Goal: Task Accomplishment & Management: Use online tool/utility

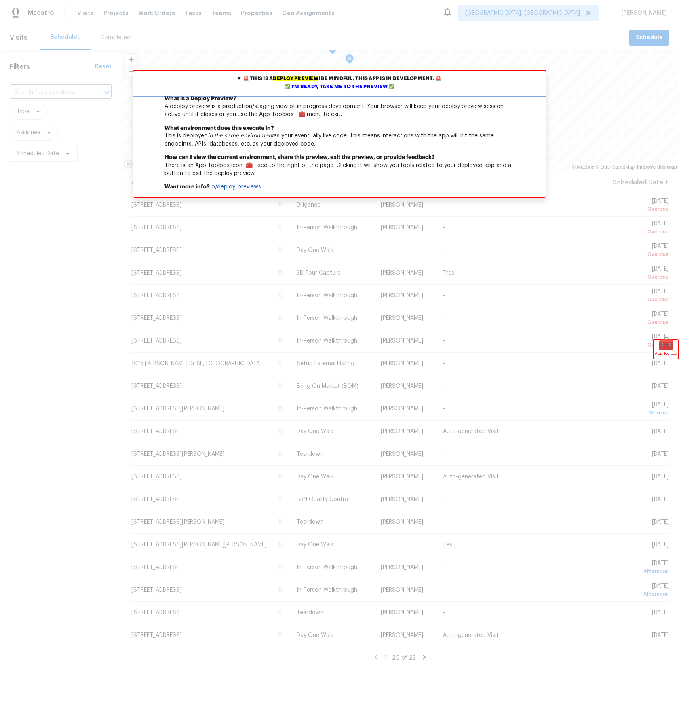
click at [336, 87] on div "✅ I'm ready, take me to the preview ✅" at bounding box center [339, 87] width 408 height 8
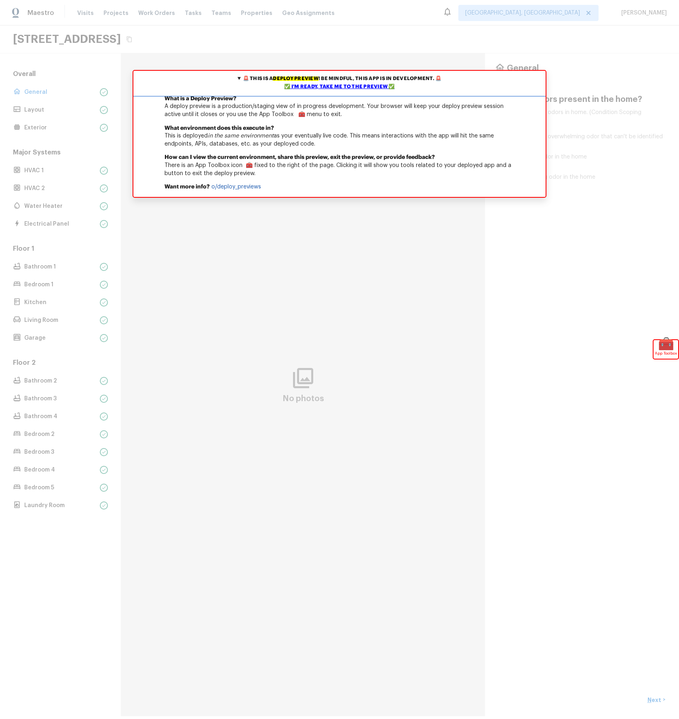
click at [355, 85] on div "✅ I'm ready, take me to the preview ✅" at bounding box center [339, 87] width 408 height 8
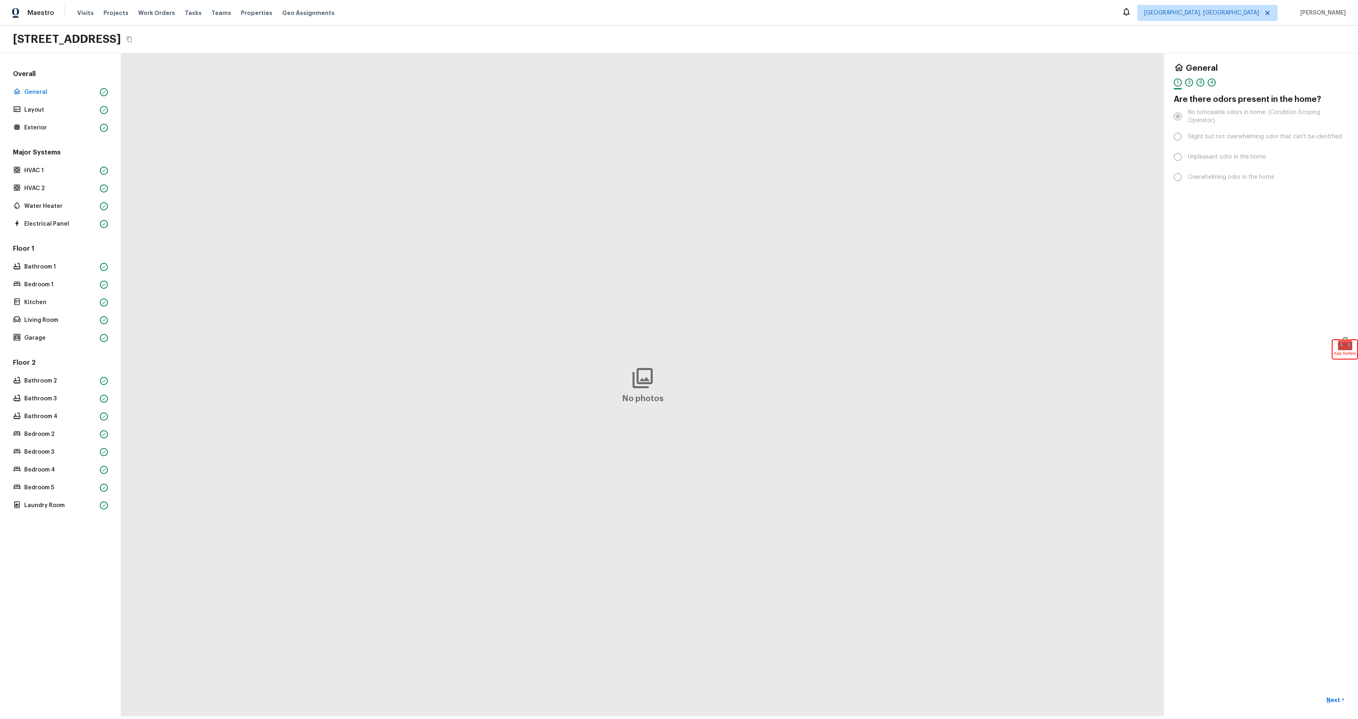
drag, startPoint x: 38, startPoint y: 96, endPoint x: 42, endPoint y: 101, distance: 6.9
click at [38, 96] on div "General" at bounding box center [60, 92] width 98 height 11
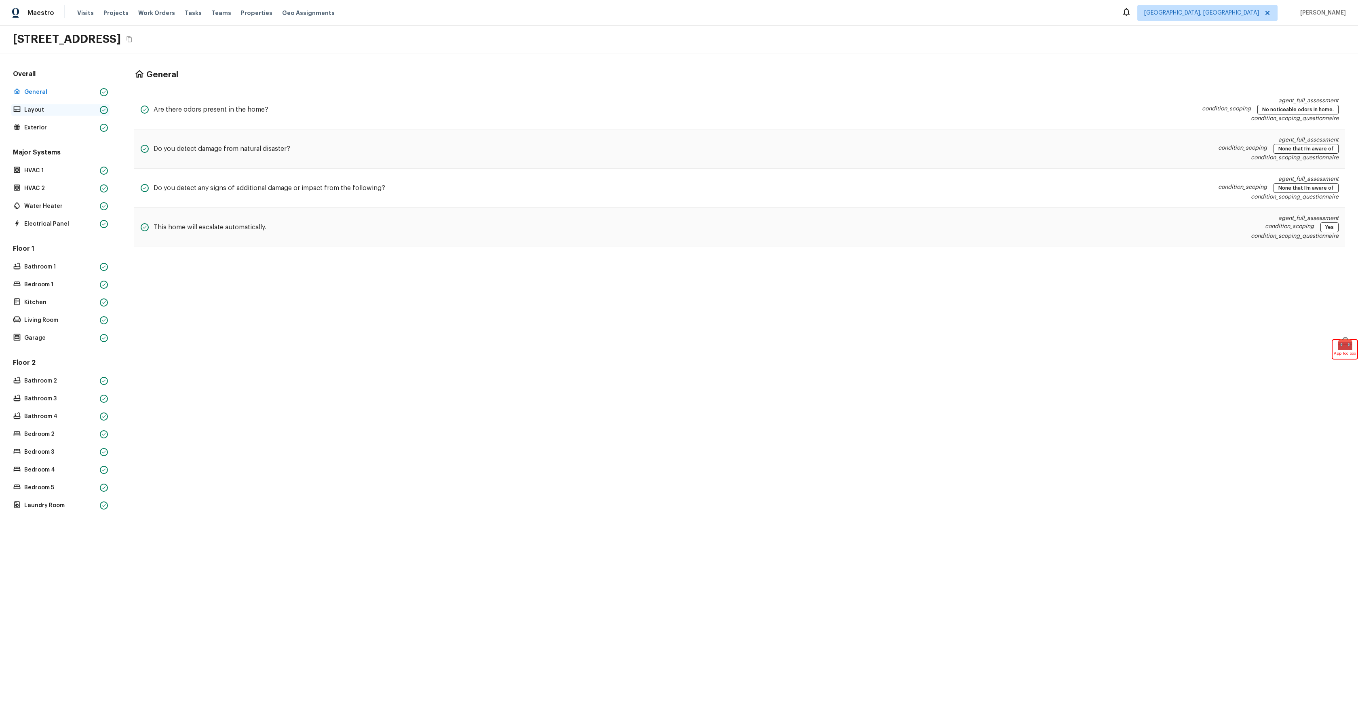
click at [49, 106] on p "Layout" at bounding box center [60, 110] width 72 height 8
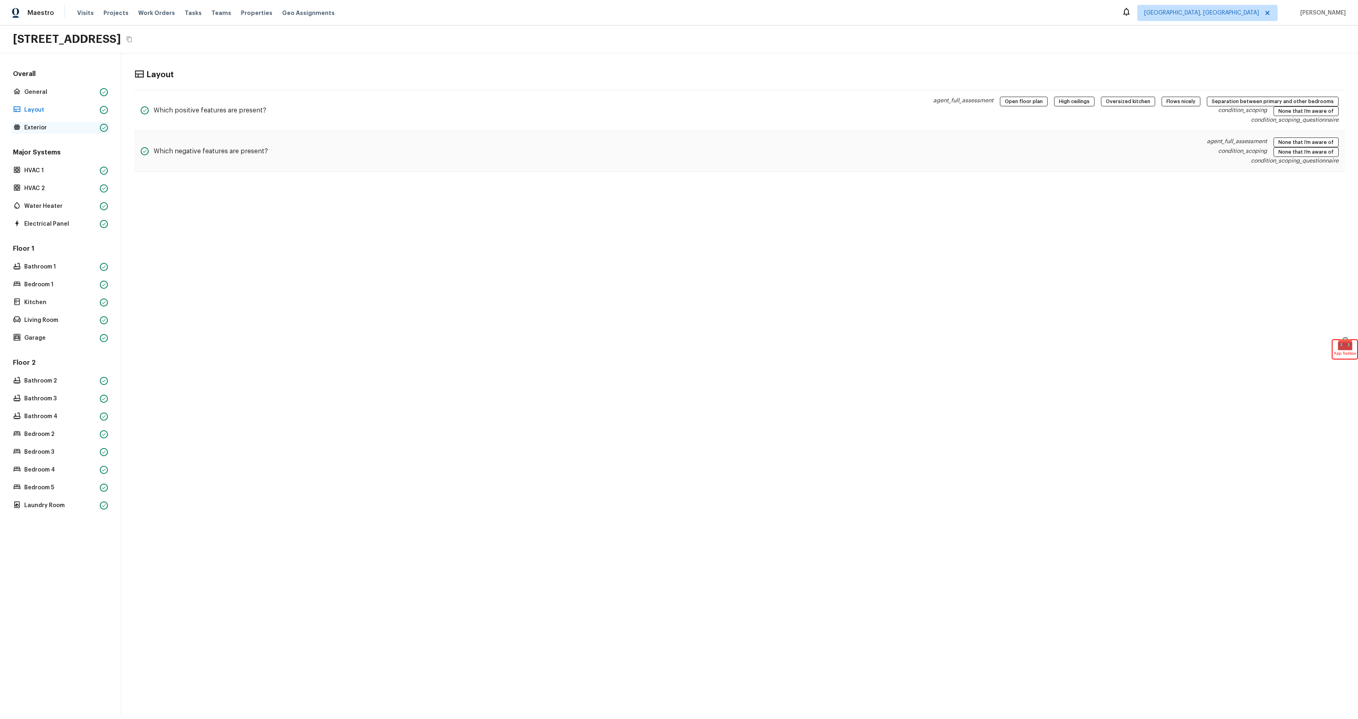
click at [36, 126] on p "Exterior" at bounding box center [60, 128] width 72 height 8
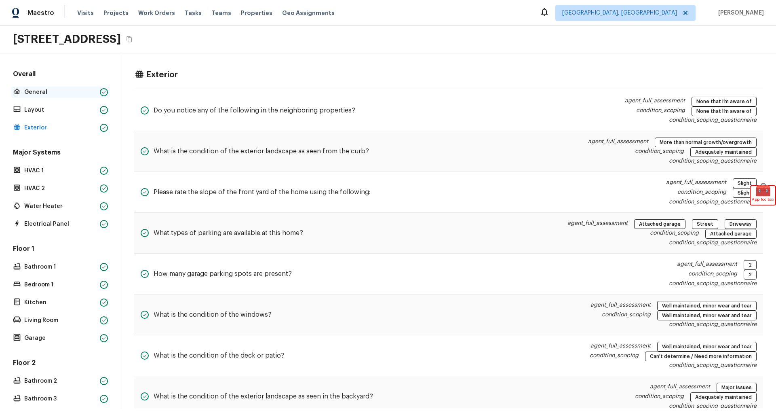
click at [32, 96] on div "General" at bounding box center [60, 92] width 98 height 11
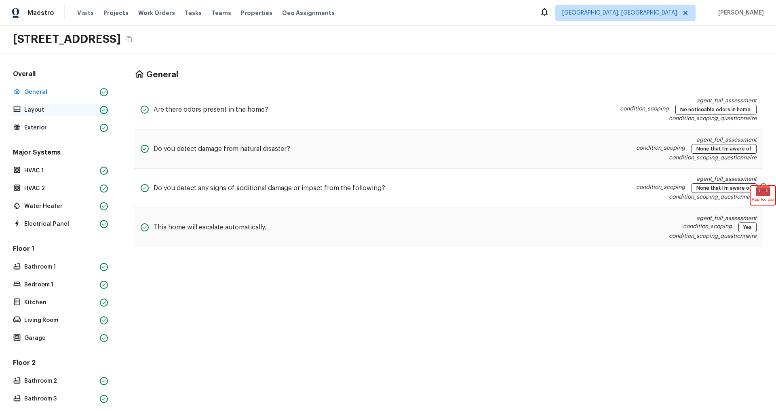
click at [35, 108] on p "Layout" at bounding box center [60, 110] width 72 height 8
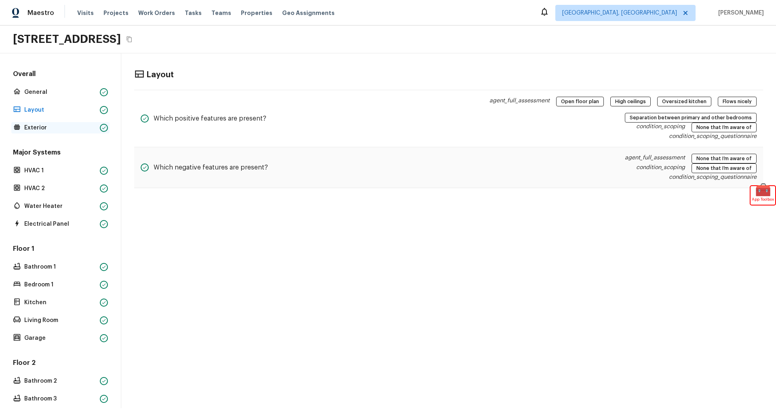
click at [34, 127] on p "Exterior" at bounding box center [60, 128] width 72 height 8
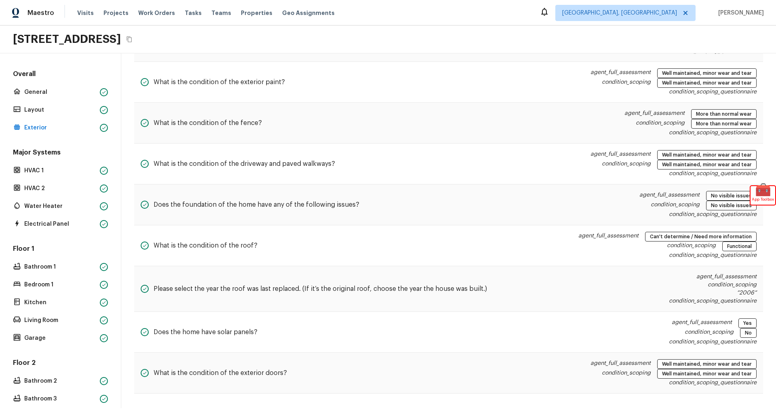
scroll to position [598, 0]
click at [47, 167] on p "HVAC 1" at bounding box center [60, 171] width 72 height 8
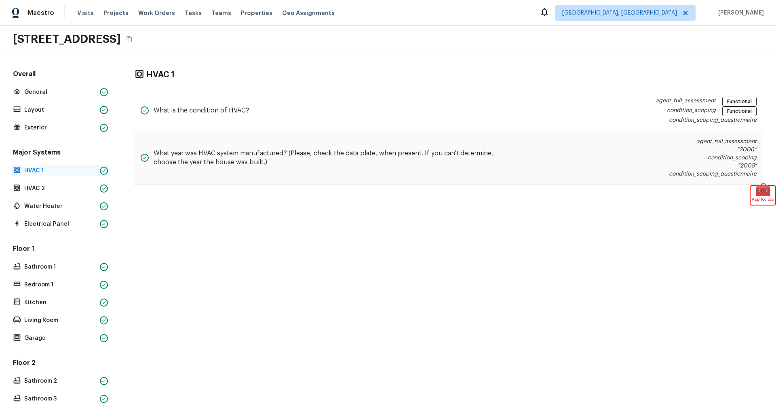
scroll to position [0, 0]
click at [33, 189] on p "HVAC 2" at bounding box center [60, 188] width 72 height 8
click at [31, 205] on p "Water Heater" at bounding box center [60, 206] width 72 height 8
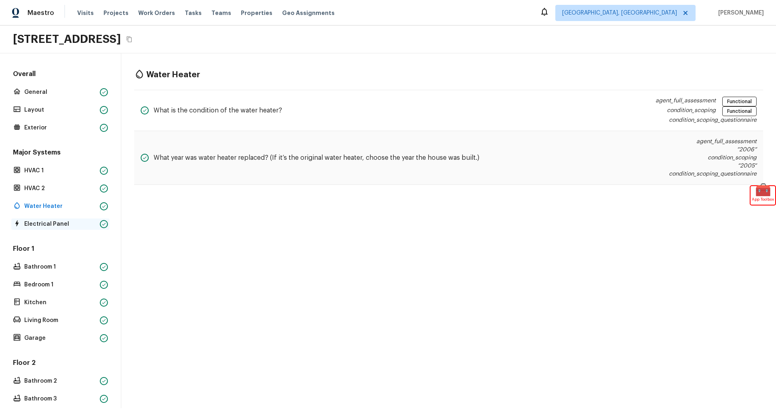
click at [62, 222] on p "Electrical Panel" at bounding box center [60, 224] width 72 height 8
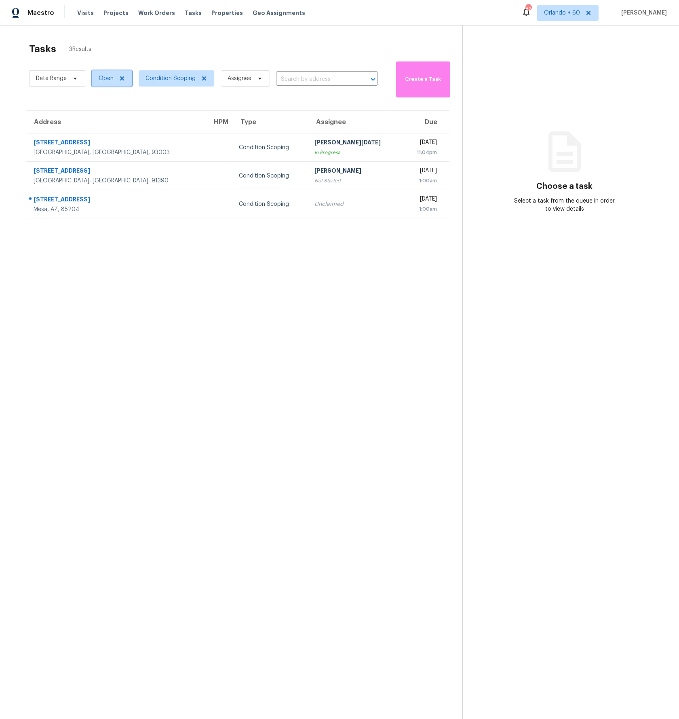
click at [122, 80] on icon at bounding box center [122, 78] width 6 height 6
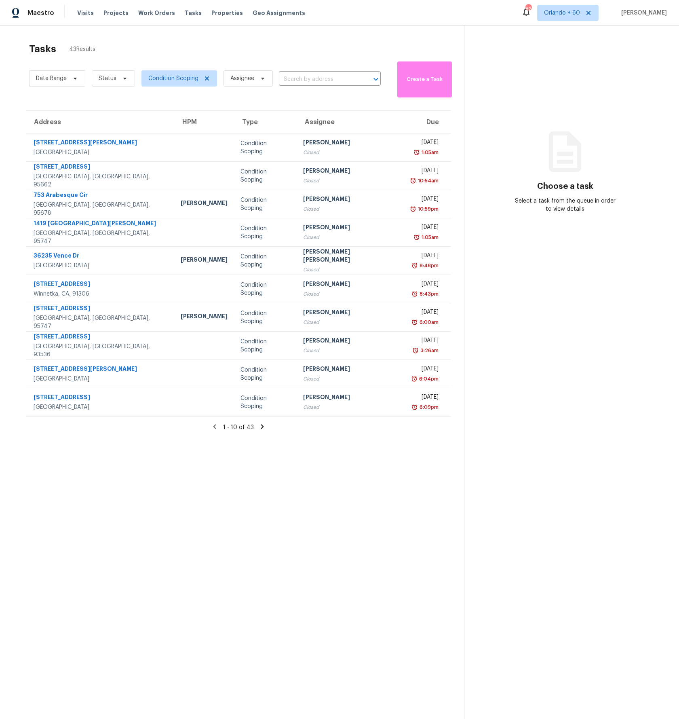
click at [260, 427] on icon at bounding box center [262, 426] width 7 height 7
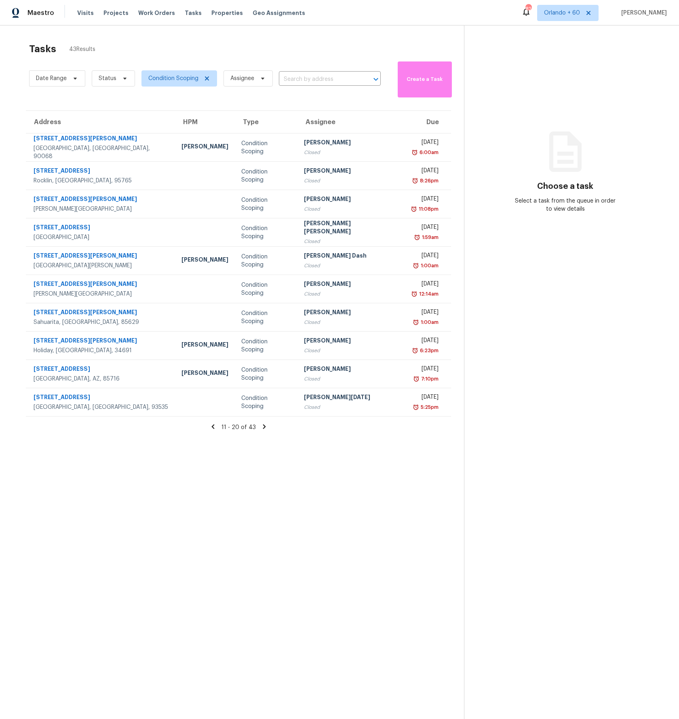
click at [261, 427] on icon at bounding box center [264, 426] width 7 height 7
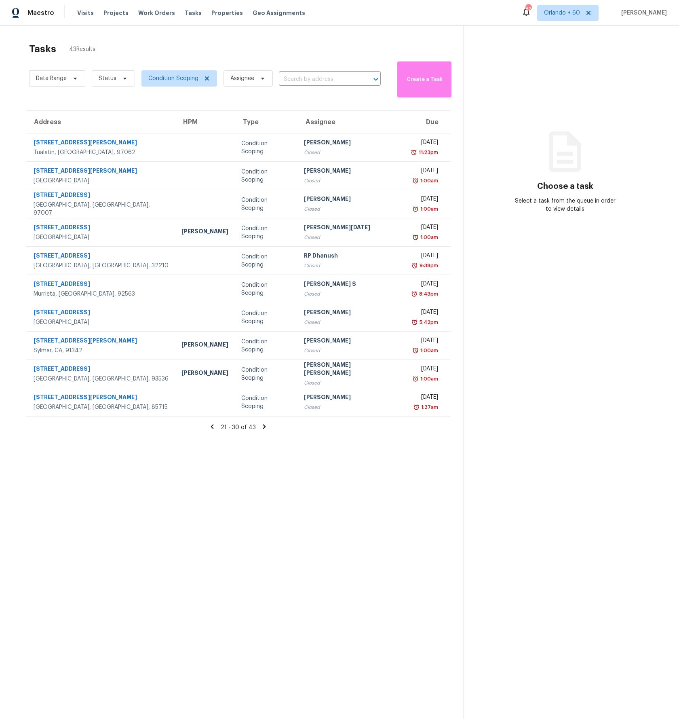
click at [261, 427] on icon at bounding box center [264, 426] width 7 height 7
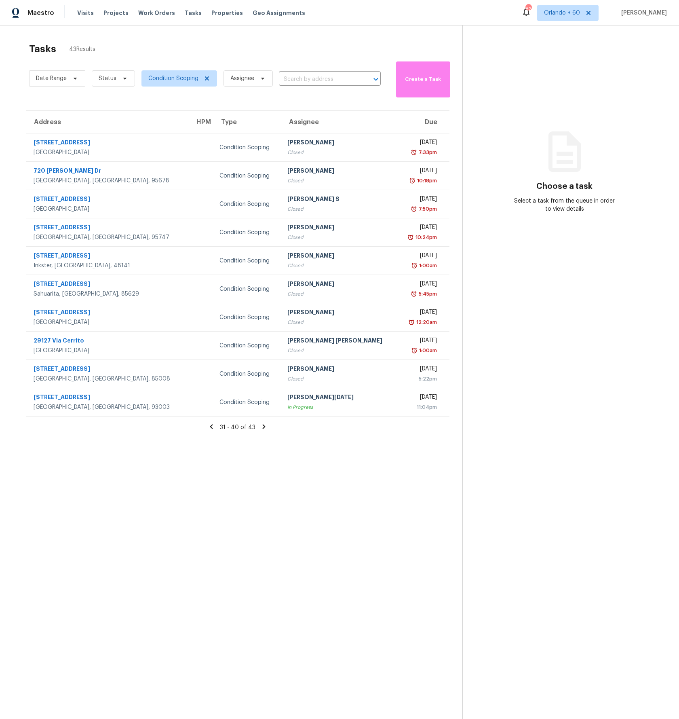
click at [260, 427] on icon at bounding box center [263, 426] width 7 height 7
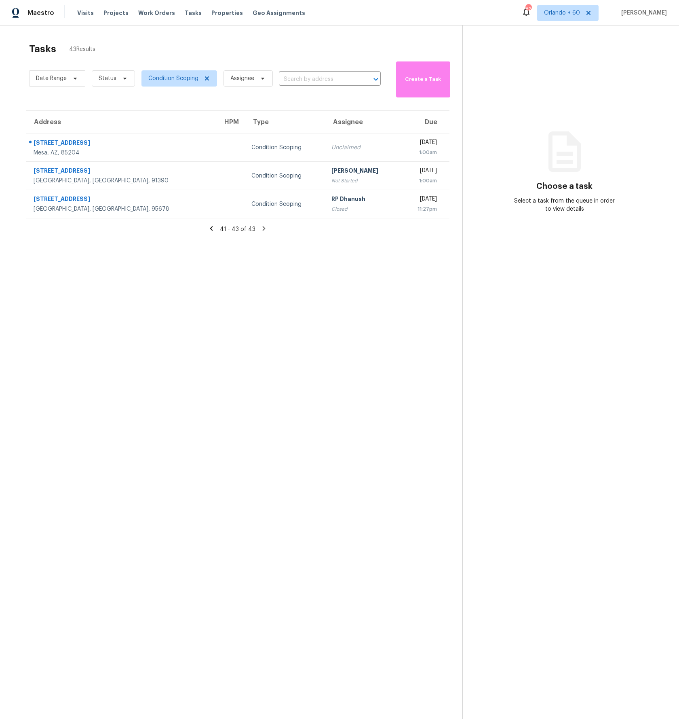
click at [212, 228] on icon at bounding box center [211, 228] width 3 height 4
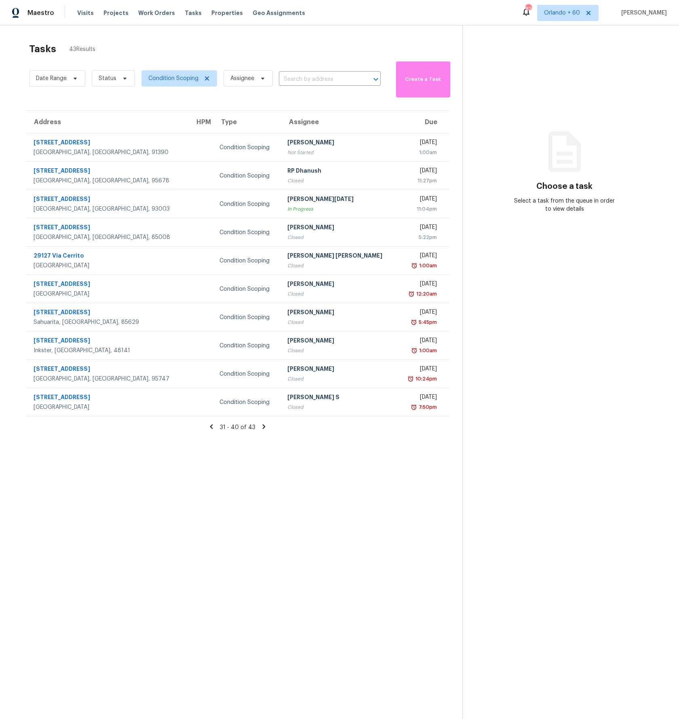
click at [211, 430] on icon at bounding box center [211, 426] width 7 height 7
click at [211, 430] on icon at bounding box center [212, 426] width 7 height 7
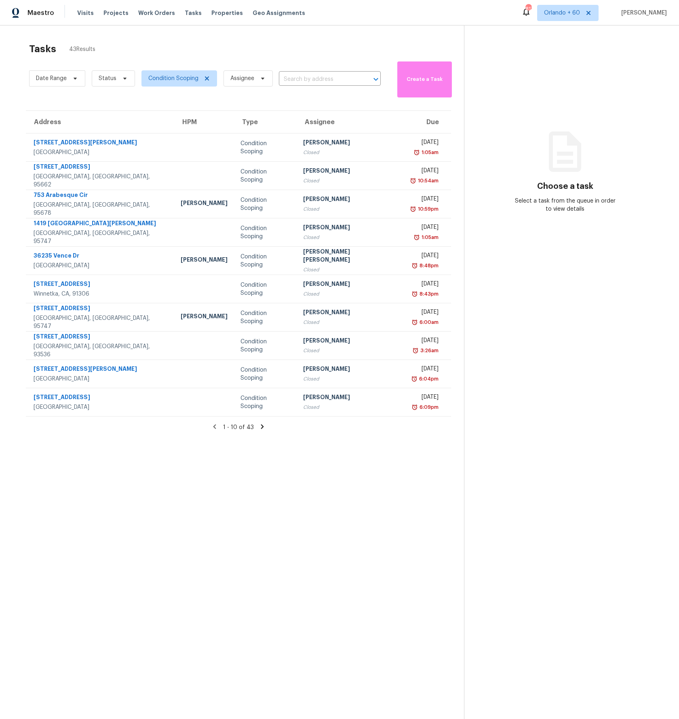
click at [261, 428] on icon at bounding box center [262, 426] width 3 height 4
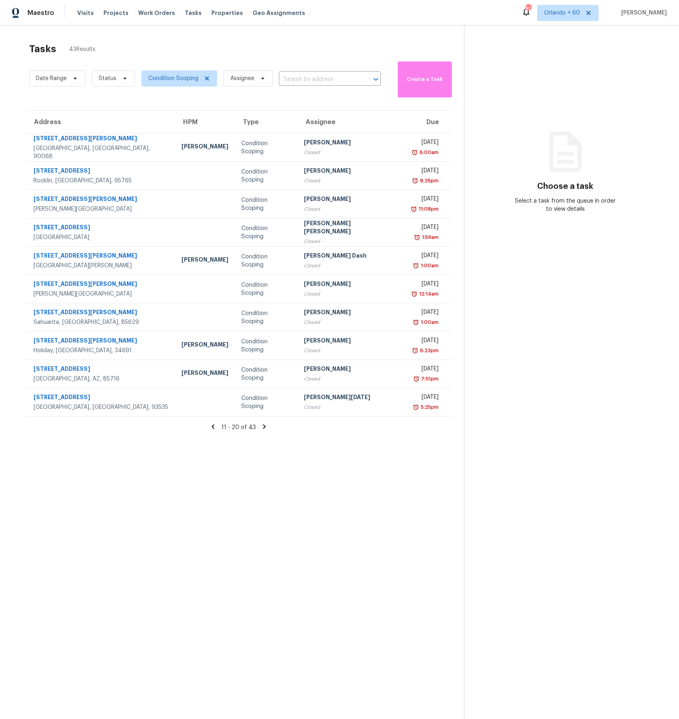
click at [261, 428] on icon at bounding box center [264, 426] width 7 height 7
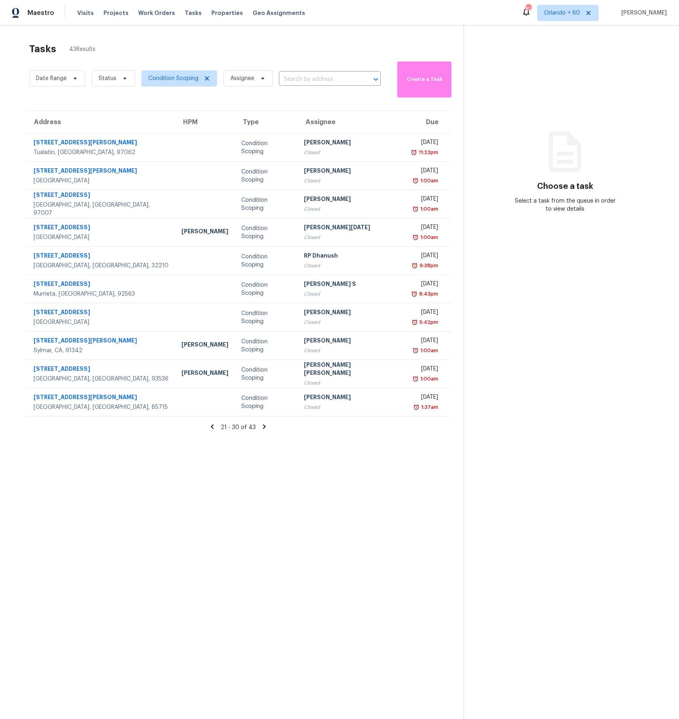
click at [261, 428] on icon at bounding box center [264, 426] width 7 height 7
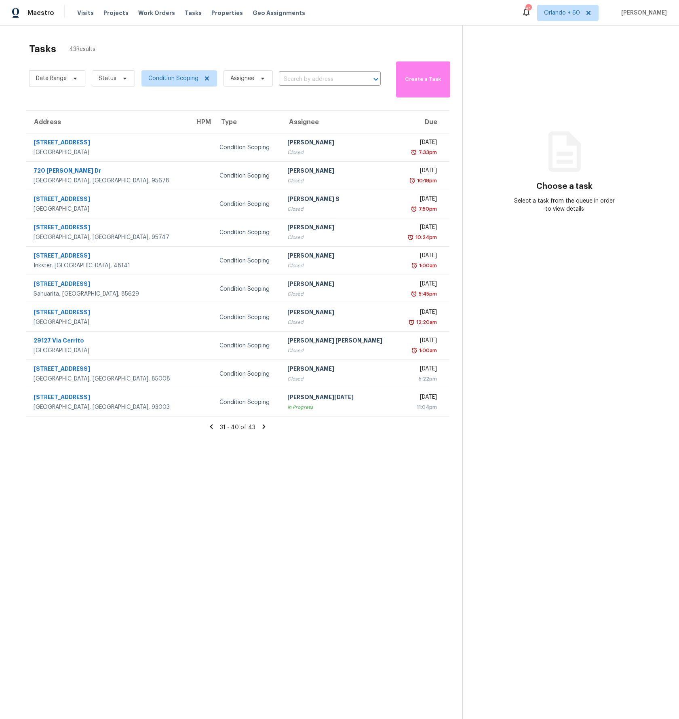
click at [260, 428] on icon at bounding box center [263, 426] width 7 height 7
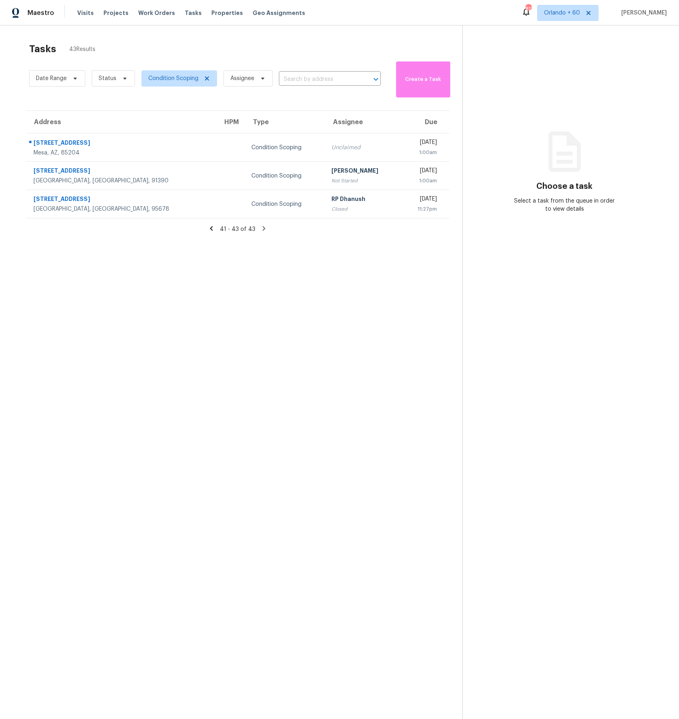
click at [211, 230] on icon at bounding box center [211, 228] width 7 height 7
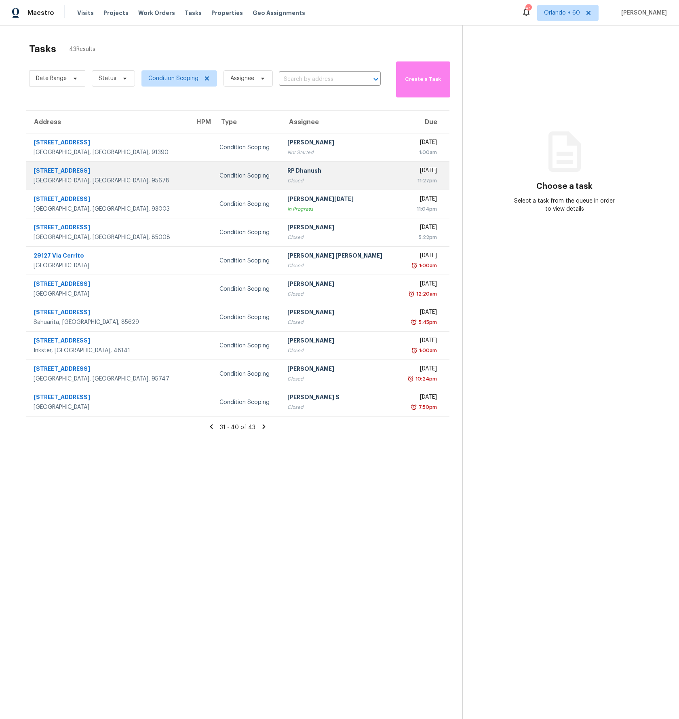
click at [188, 177] on td at bounding box center [200, 176] width 24 height 28
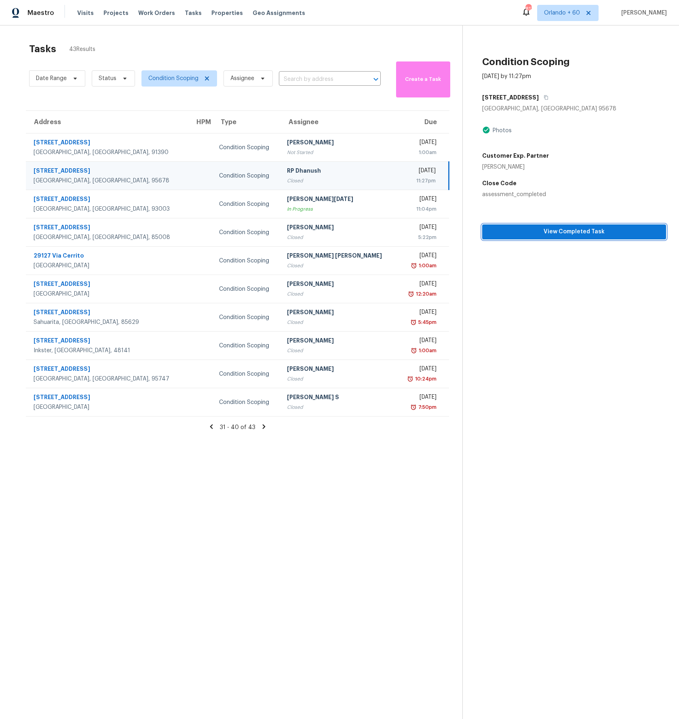
click at [527, 234] on span "View Completed Task" at bounding box center [574, 232] width 171 height 10
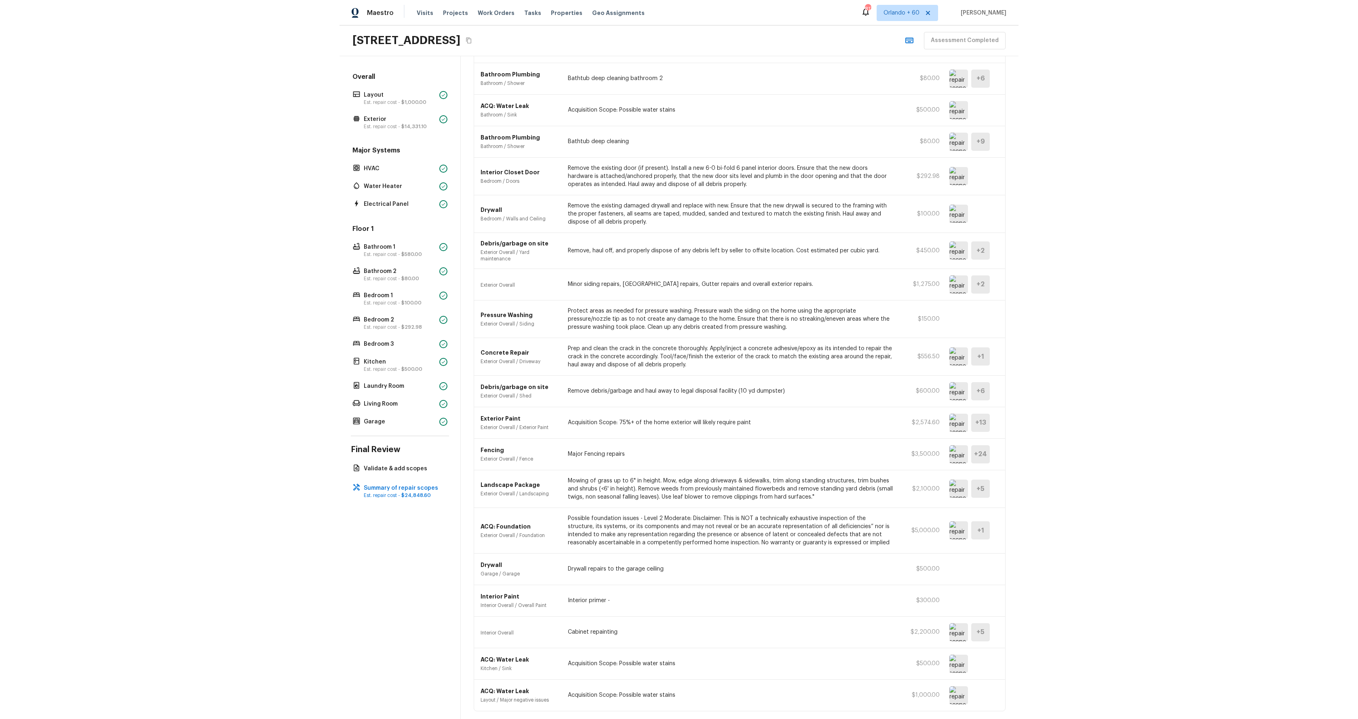
scroll to position [144, 0]
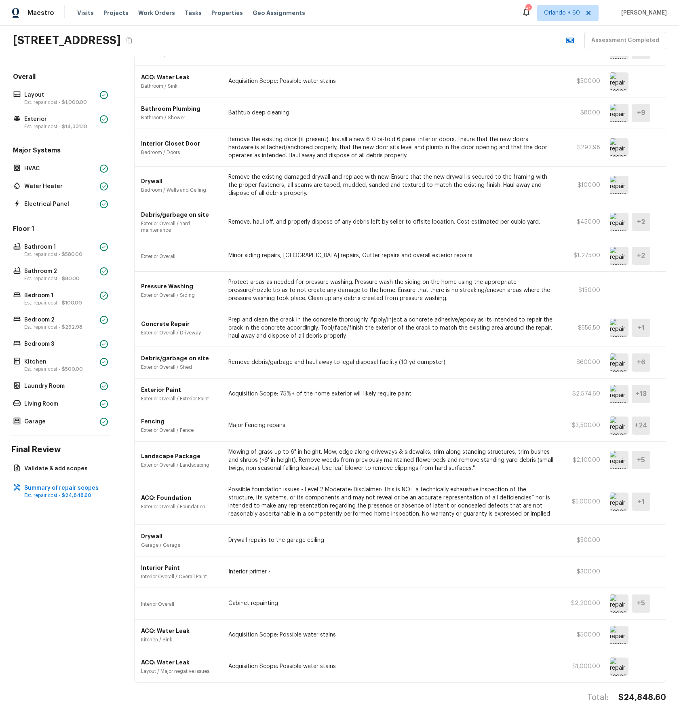
click at [626, 634] on img at bounding box center [619, 635] width 19 height 18
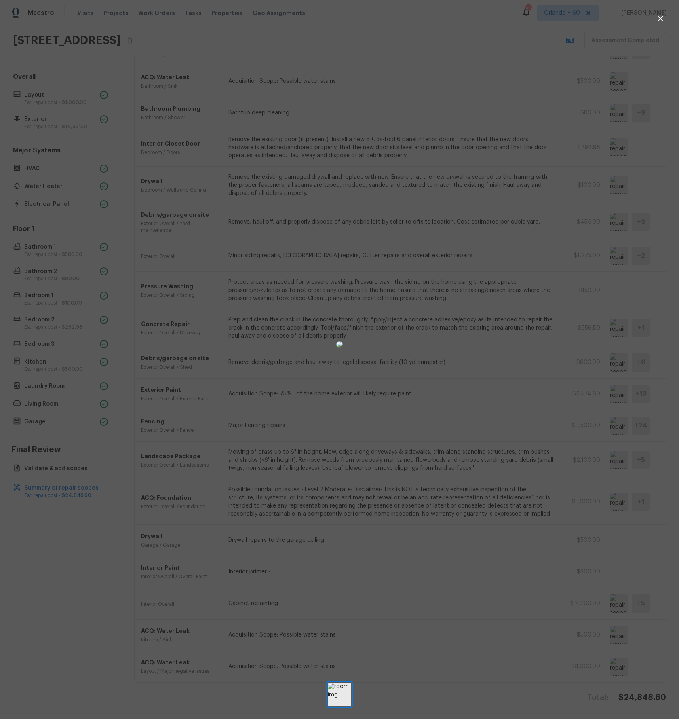
click at [623, 661] on div at bounding box center [339, 344] width 679 height 663
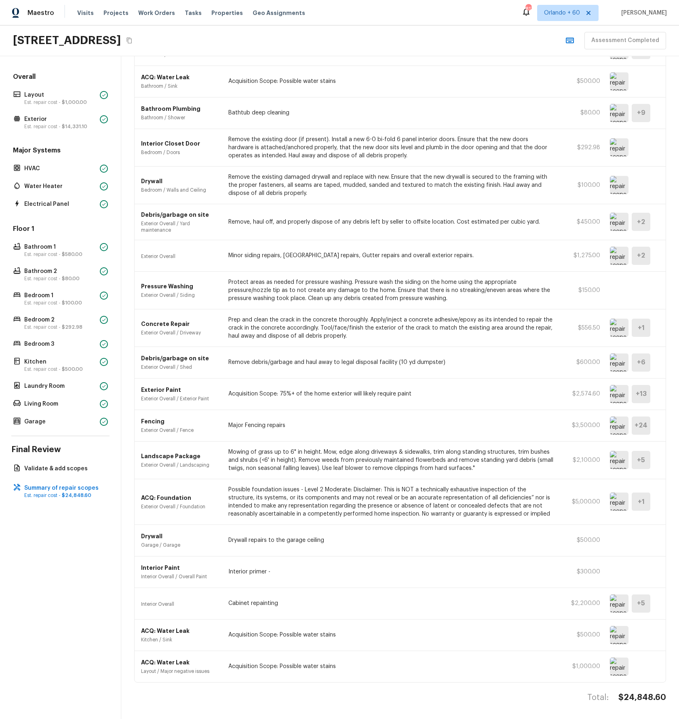
click at [622, 663] on img at bounding box center [619, 666] width 19 height 18
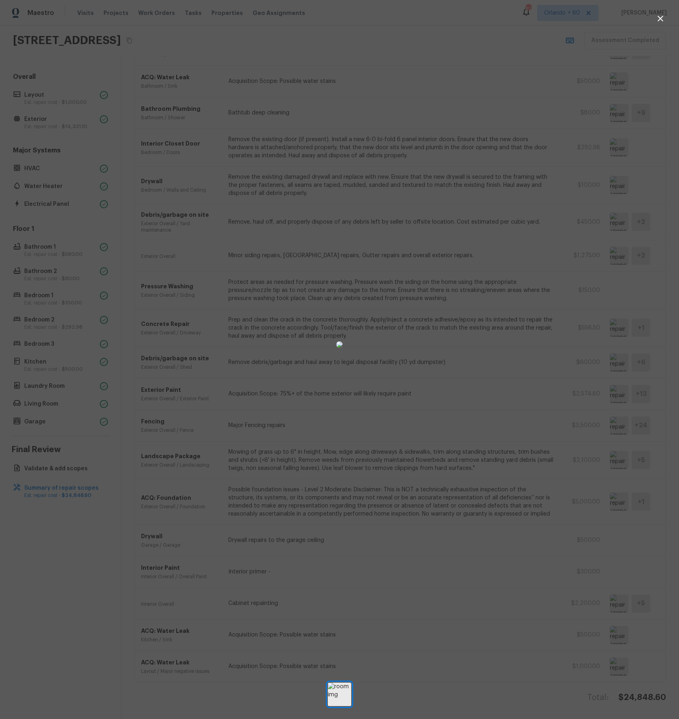
click at [622, 663] on div at bounding box center [339, 344] width 679 height 663
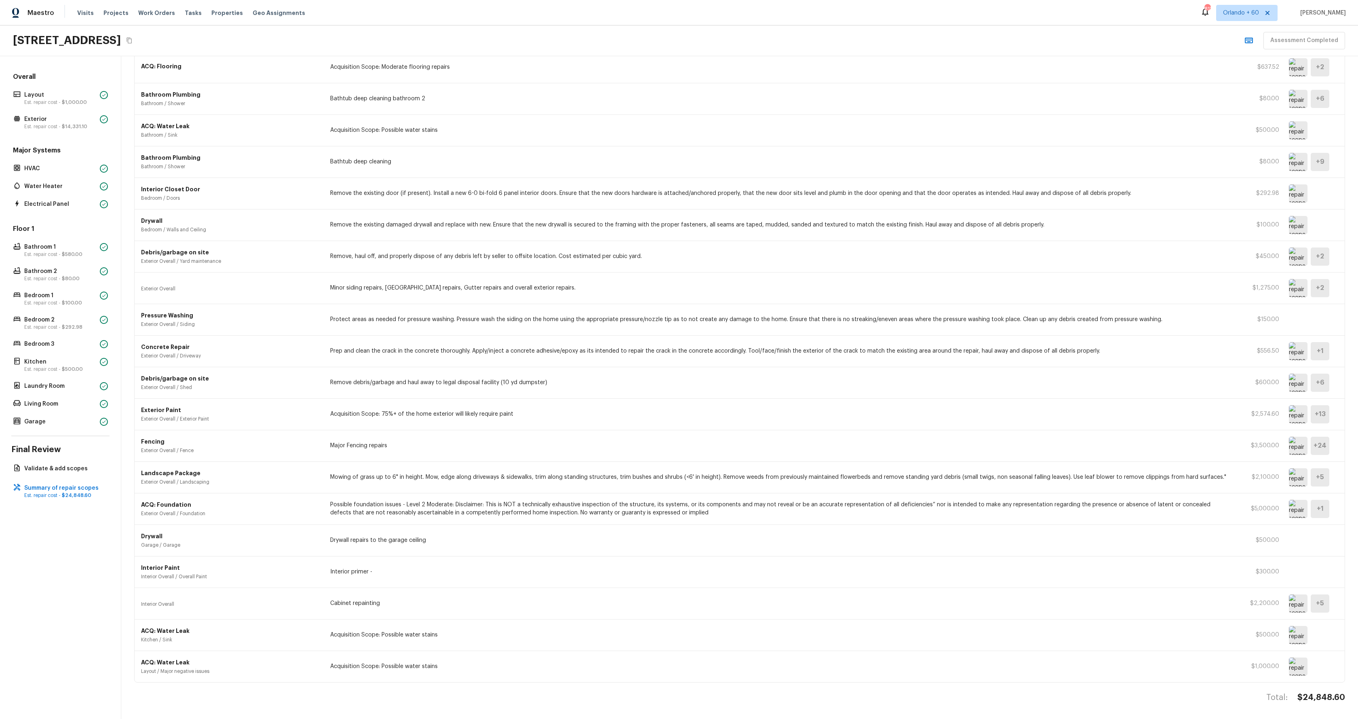
scroll to position [95, 0]
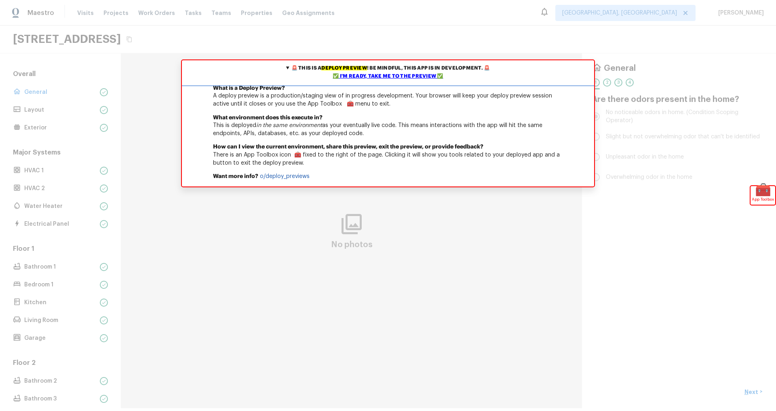
click at [390, 76] on div "✅ I'm ready, take me to the preview ✅" at bounding box center [388, 76] width 408 height 8
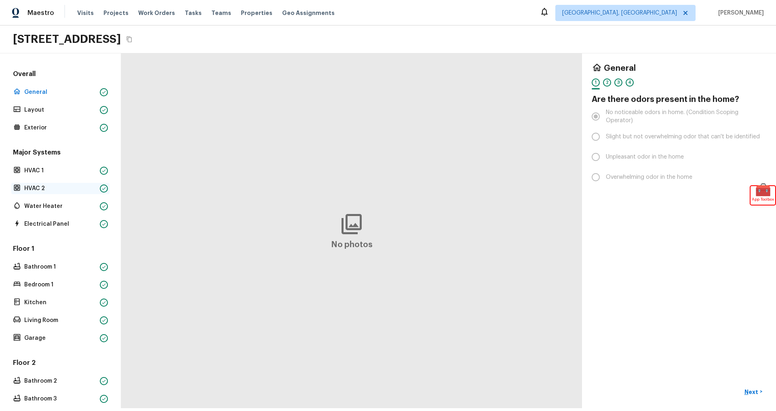
click at [44, 189] on p "HVAC 2" at bounding box center [60, 188] width 72 height 8
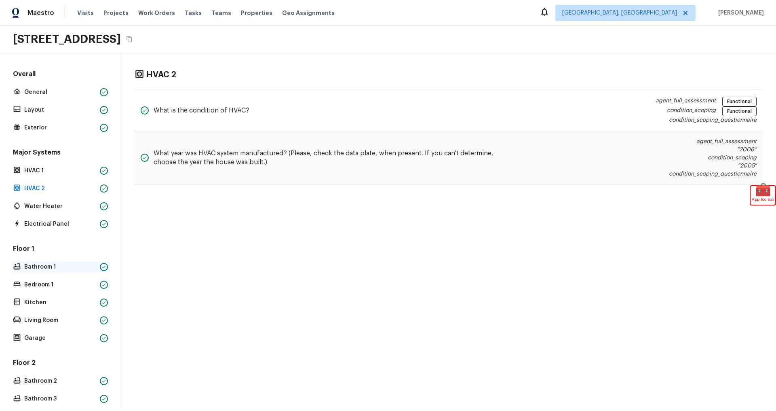
click at [41, 267] on p "Bathroom 1" at bounding box center [60, 267] width 72 height 8
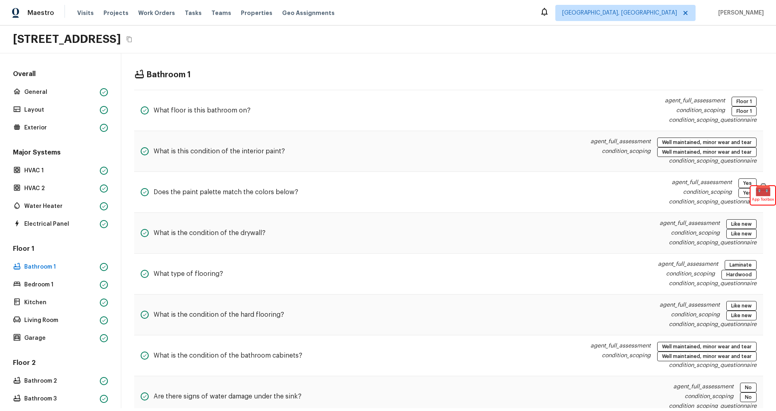
click at [308, 81] on div "Bathroom 1 What floor is this bathroom on? agent_full_assessment Floor 1 condit…" at bounding box center [448, 304] width 655 height 502
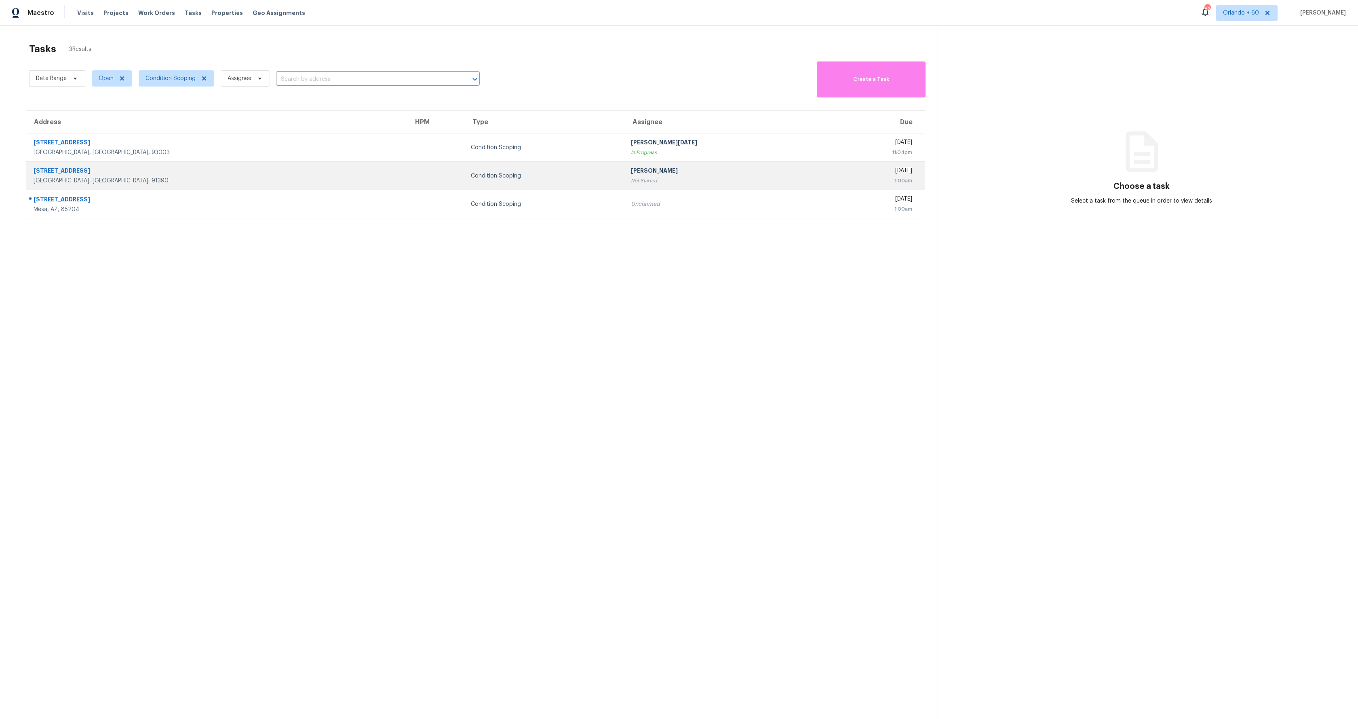
click at [167, 179] on div "[GEOGRAPHIC_DATA], [GEOGRAPHIC_DATA], 91390" at bounding box center [217, 181] width 367 height 8
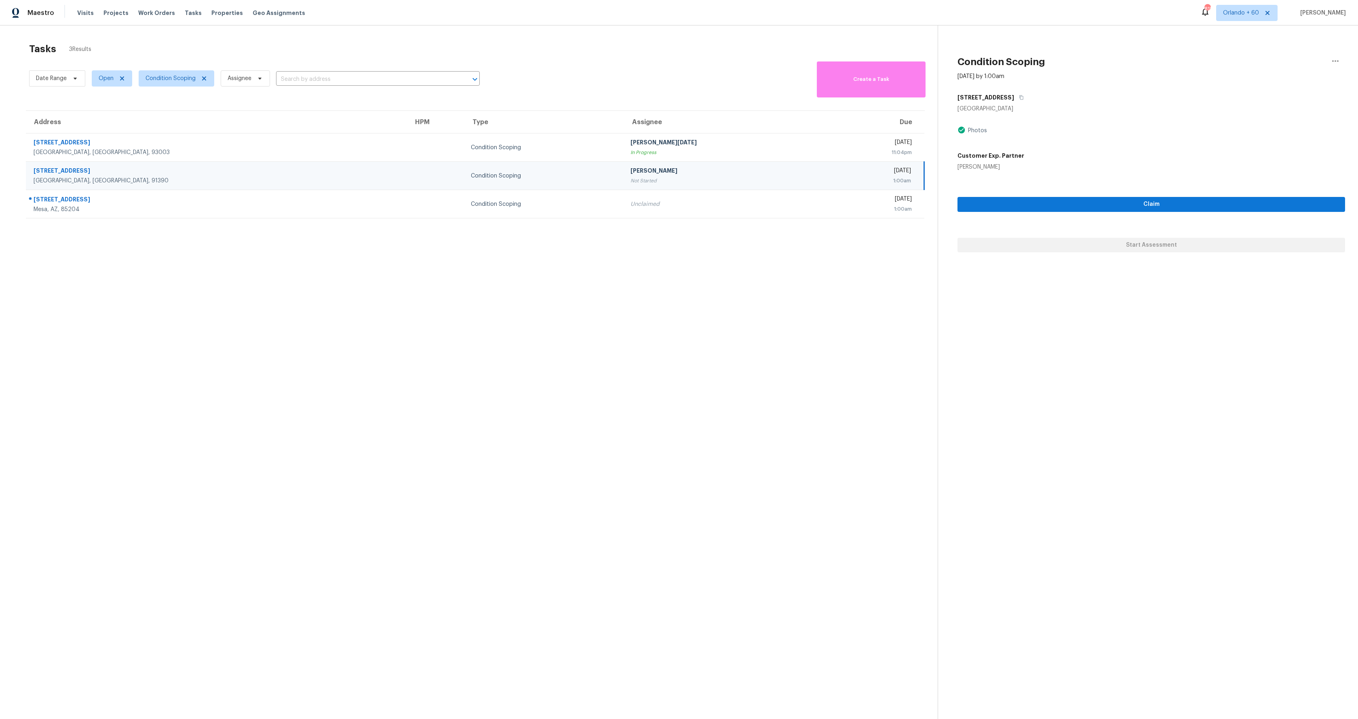
click at [685, 314] on section "Tasks 3 Results Date Range Open Condition Scoping Assignee ​ Create a Task Addr…" at bounding box center [475, 391] width 925 height 706
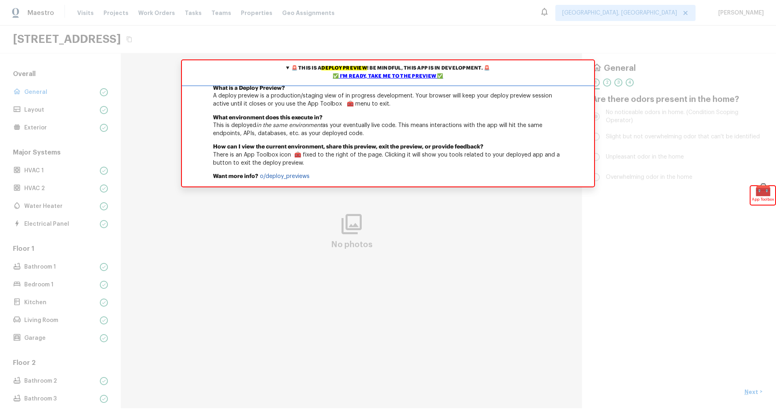
click at [394, 76] on div "✅ I'm ready, take me to the preview ✅" at bounding box center [388, 76] width 408 height 8
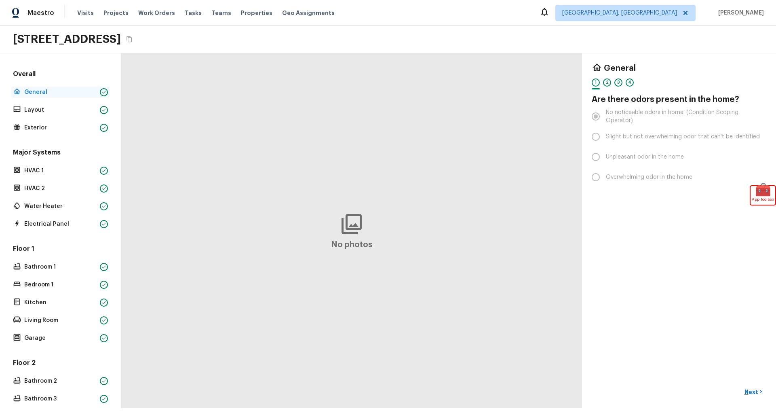
click at [46, 93] on p "General" at bounding box center [60, 92] width 72 height 8
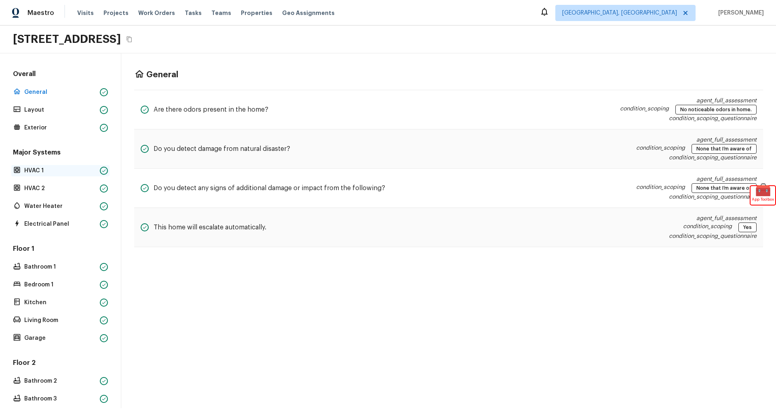
click at [51, 172] on p "HVAC 1" at bounding box center [60, 171] width 72 height 8
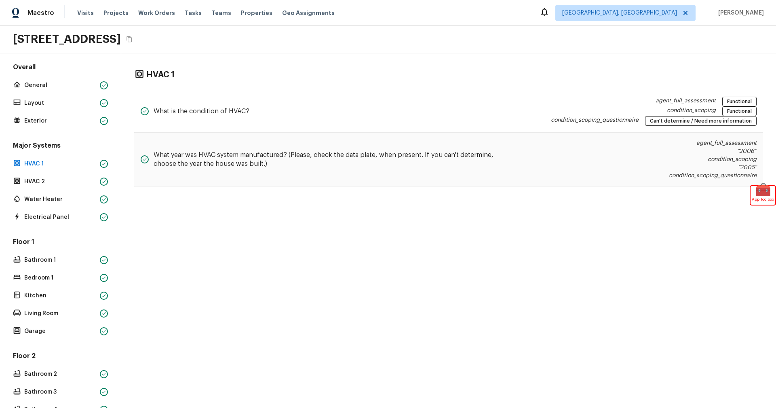
scroll to position [16, 0]
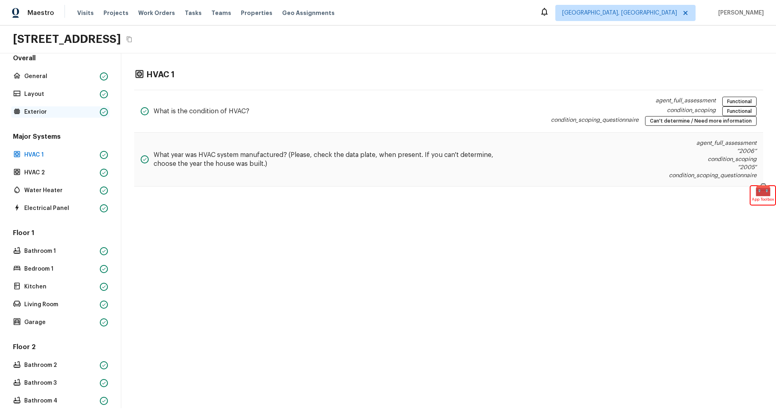
click at [47, 110] on p "Exterior" at bounding box center [60, 112] width 72 height 8
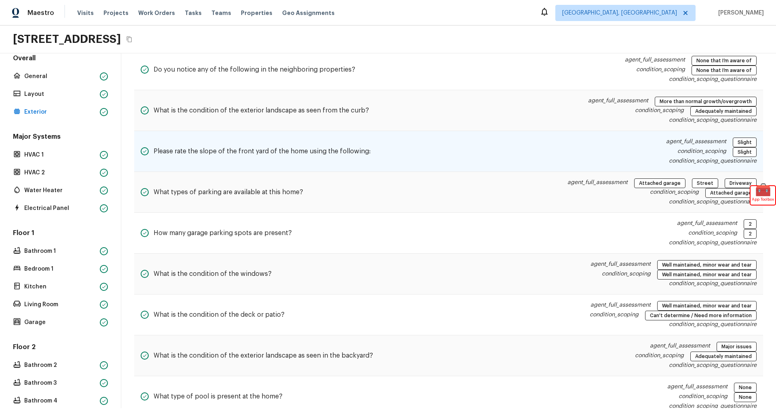
scroll to position [0, 0]
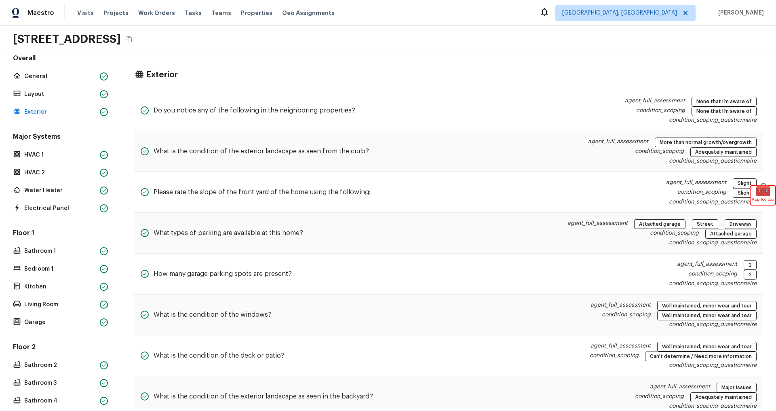
click at [40, 101] on div "Overall General Layout Exterior" at bounding box center [60, 86] width 98 height 64
click at [41, 96] on p "Layout" at bounding box center [60, 94] width 72 height 8
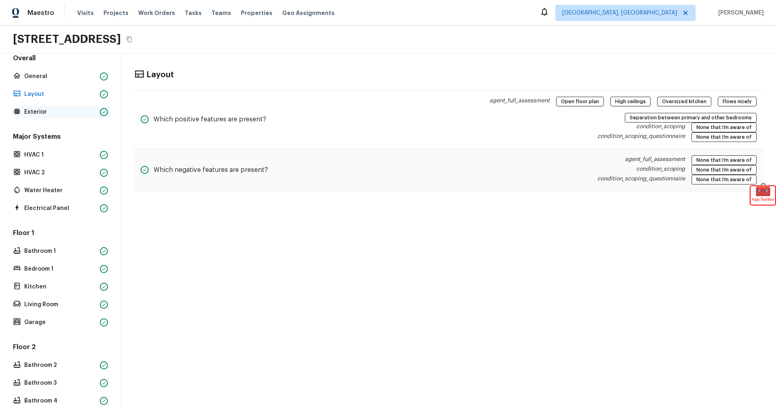
click at [36, 114] on p "Exterior" at bounding box center [60, 112] width 72 height 8
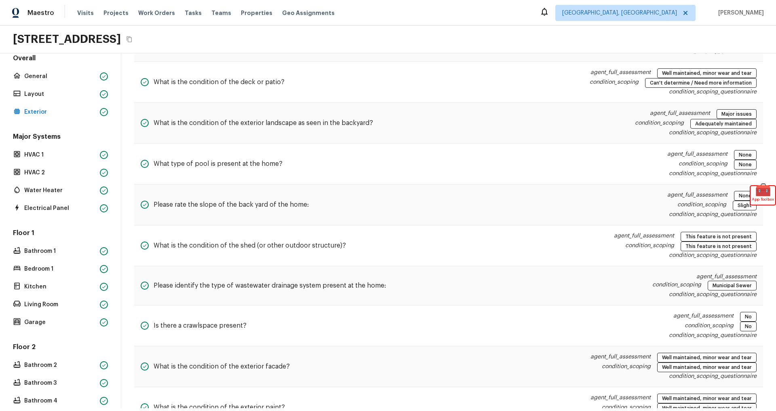
scroll to position [598, 0]
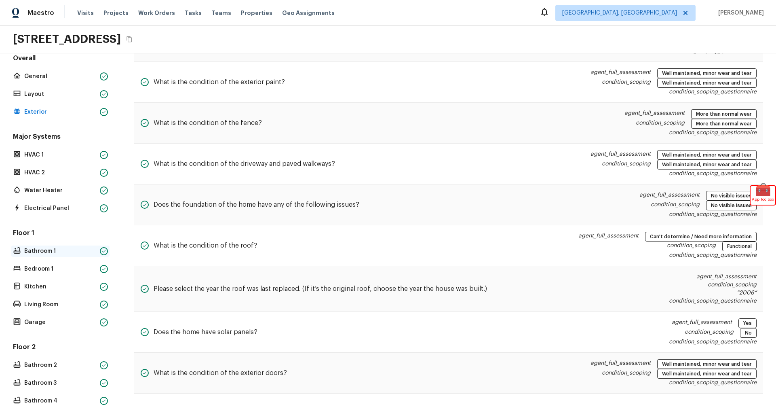
click at [47, 249] on p "Bathroom 1" at bounding box center [60, 251] width 72 height 8
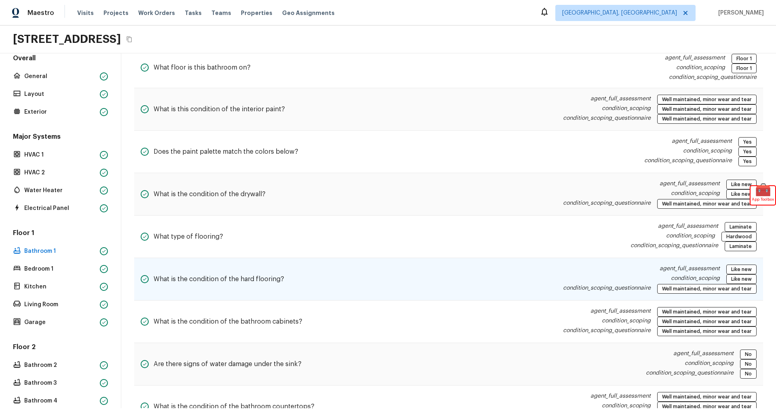
scroll to position [0, 0]
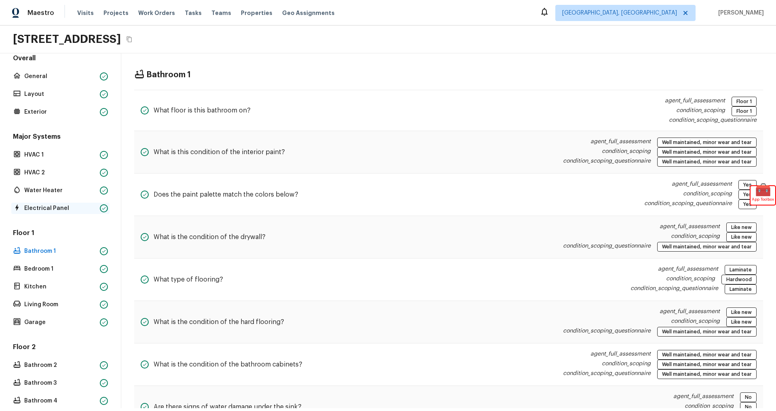
click at [55, 204] on p "Electrical Panel" at bounding box center [60, 208] width 72 height 8
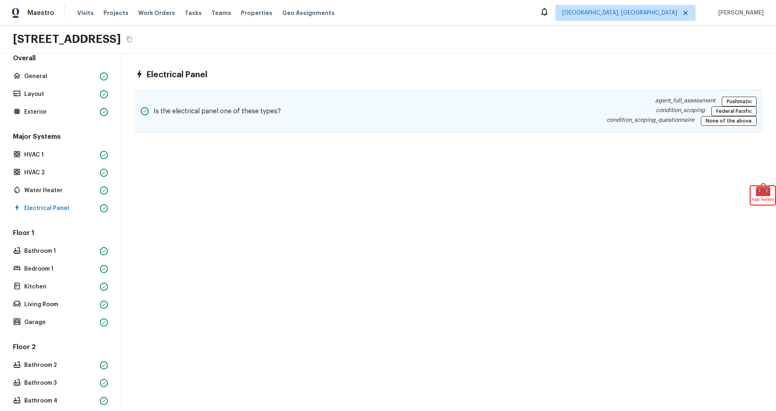
click at [635, 114] on div "condition_scoping Federal Pacific" at bounding box center [682, 111] width 150 height 10
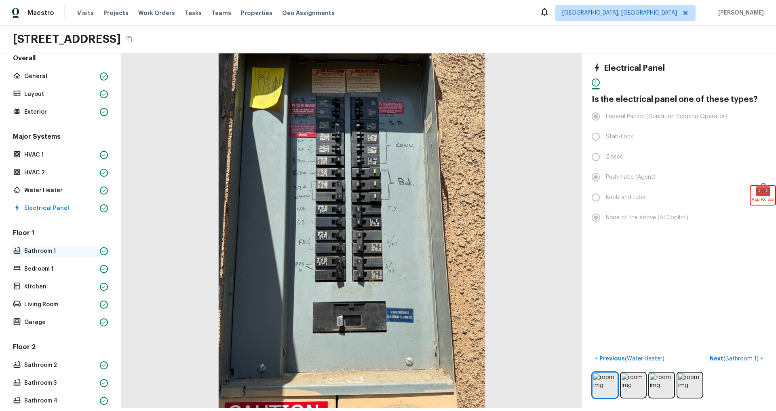
click at [41, 255] on div "Bathroom 1" at bounding box center [60, 250] width 98 height 11
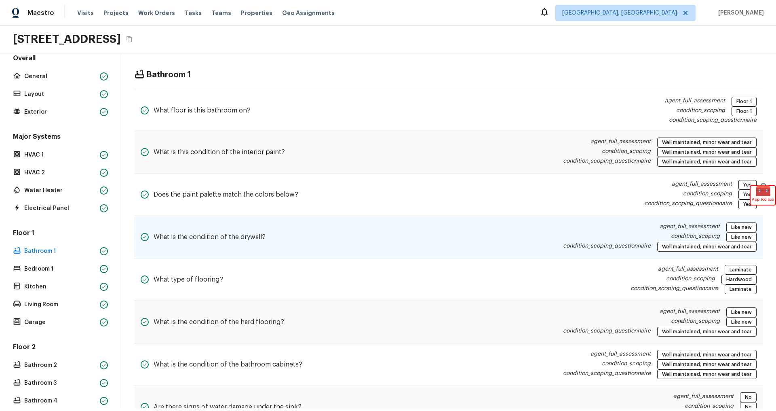
click at [582, 228] on div "agent_full_assessment Like new" at bounding box center [660, 227] width 194 height 10
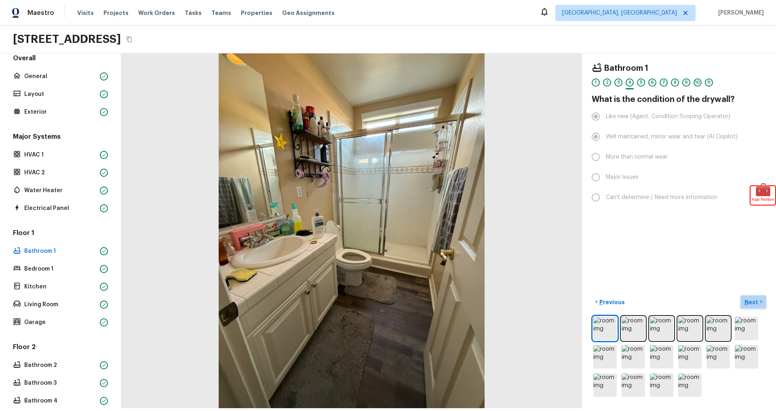
click at [750, 298] on p "Next" at bounding box center [752, 302] width 15 height 8
click at [755, 299] on p "Next" at bounding box center [752, 302] width 15 height 8
click at [753, 299] on p "Next" at bounding box center [752, 302] width 15 height 8
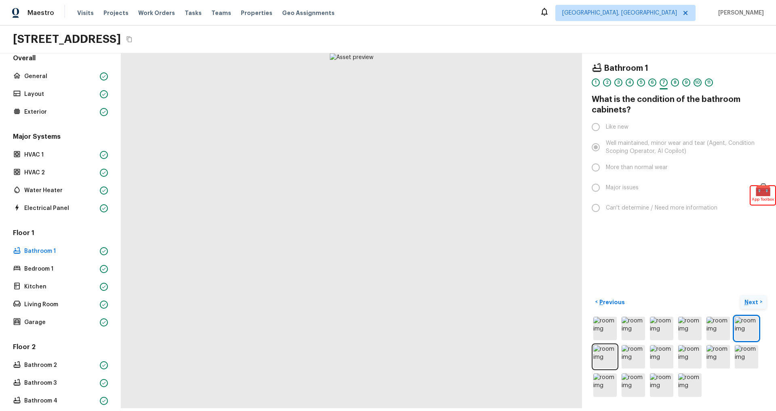
click at [753, 299] on p "Next" at bounding box center [752, 302] width 15 height 8
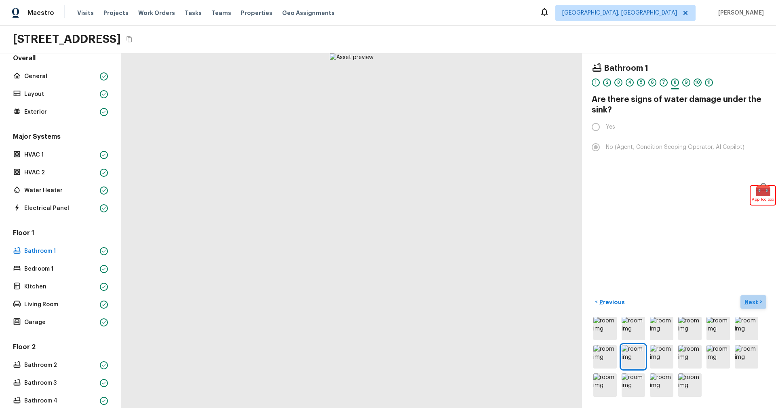
click at [753, 300] on p "Next" at bounding box center [752, 302] width 15 height 8
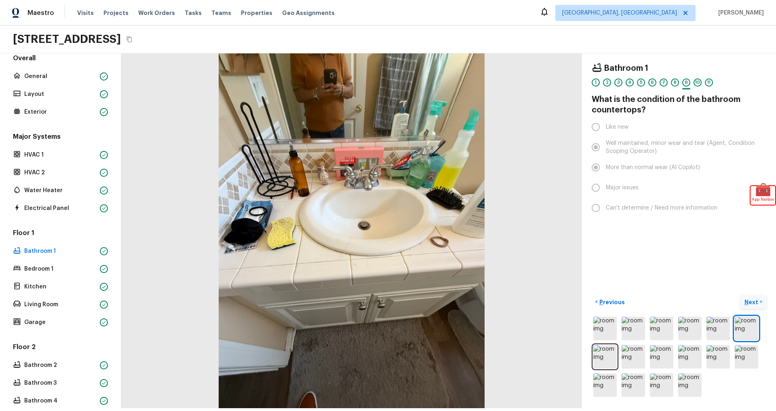
click at [749, 300] on p "Next" at bounding box center [752, 302] width 15 height 8
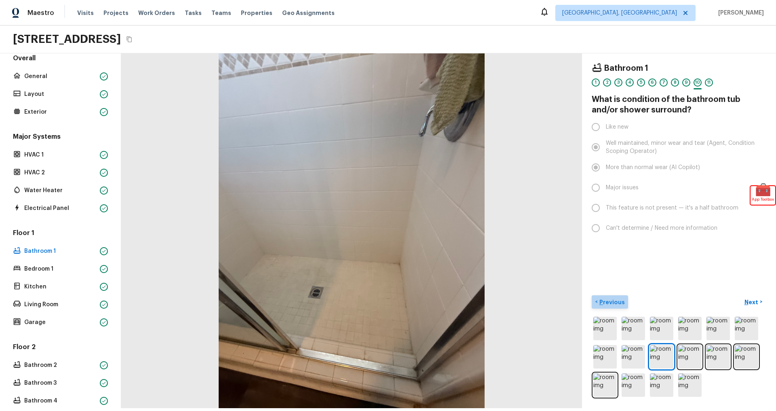
click at [618, 300] on p "Previous" at bounding box center [611, 302] width 27 height 8
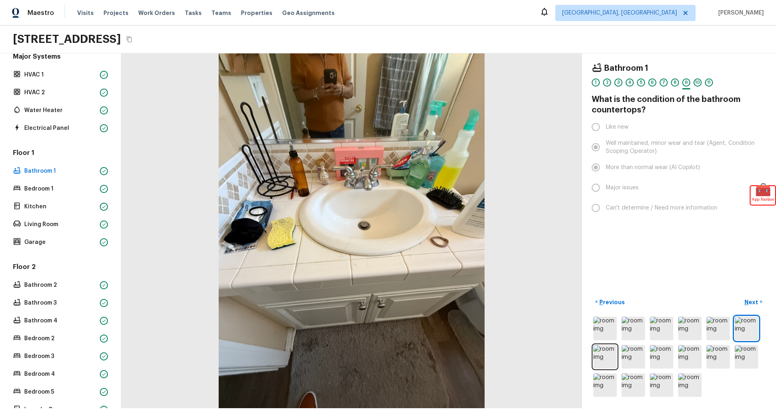
scroll to position [103, 0]
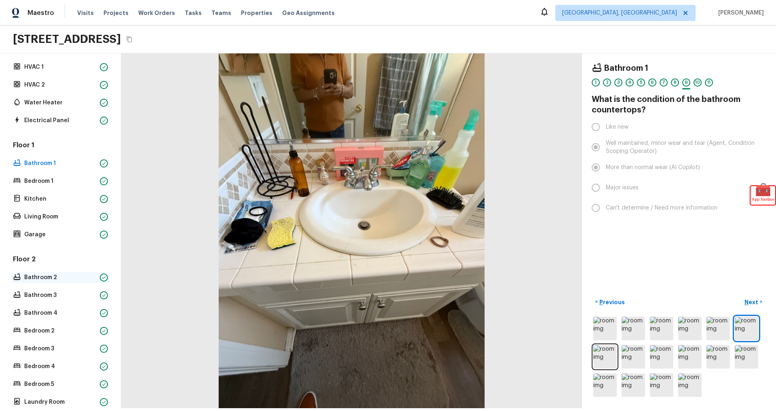
click at [45, 274] on p "Bathroom 2" at bounding box center [60, 277] width 72 height 8
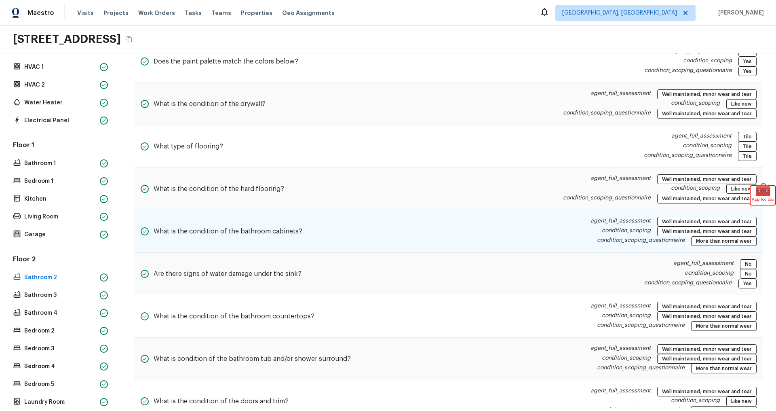
scroll to position [163, 0]
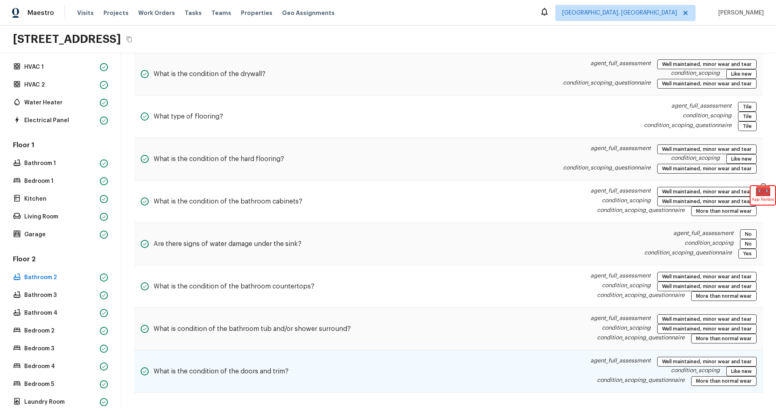
click at [283, 359] on div "What is the condition of the doors and trim?" at bounding box center [215, 371] width 148 height 29
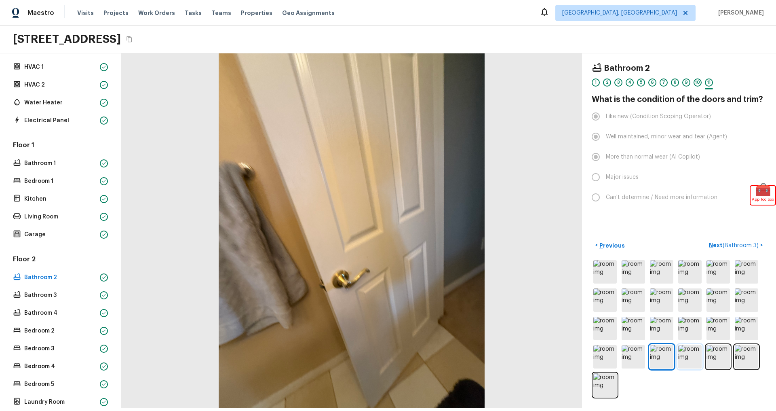
click at [688, 357] on img at bounding box center [689, 356] width 23 height 23
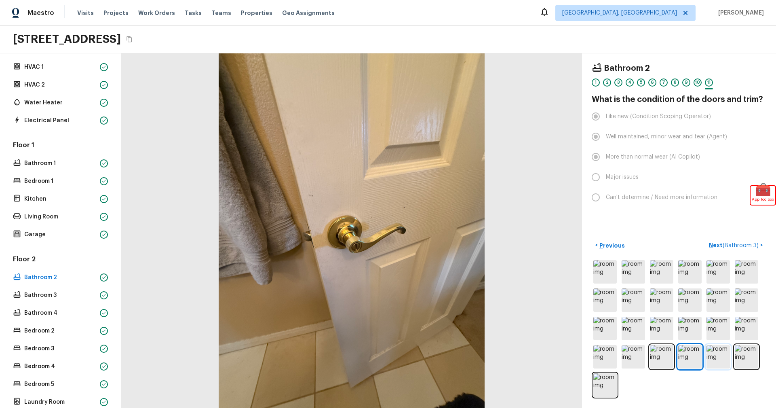
click at [715, 356] on img at bounding box center [718, 356] width 23 height 23
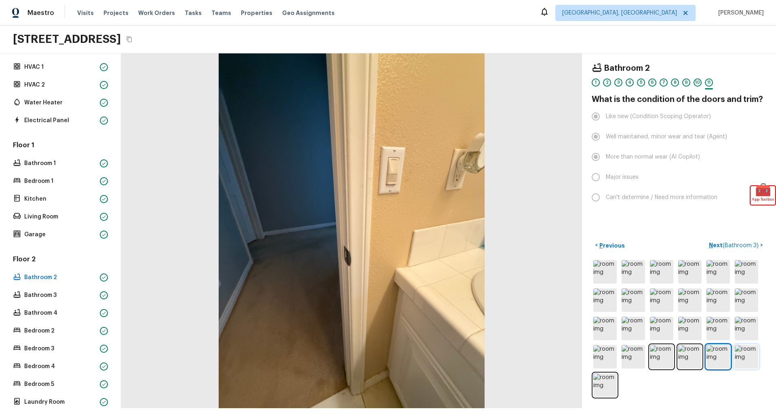
click at [744, 355] on img at bounding box center [746, 356] width 23 height 23
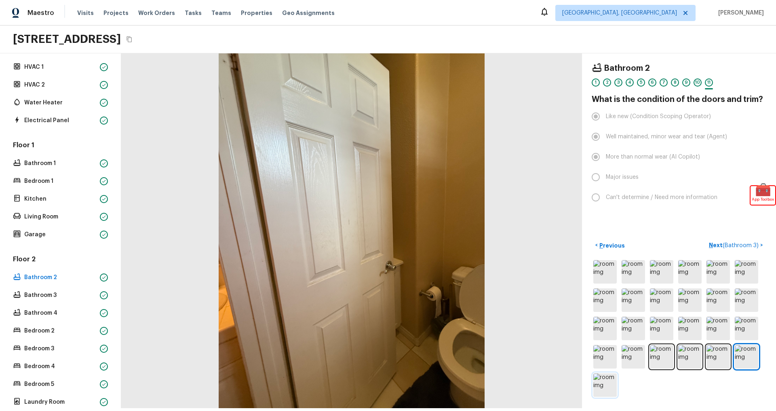
click at [604, 386] on img at bounding box center [604, 384] width 23 height 23
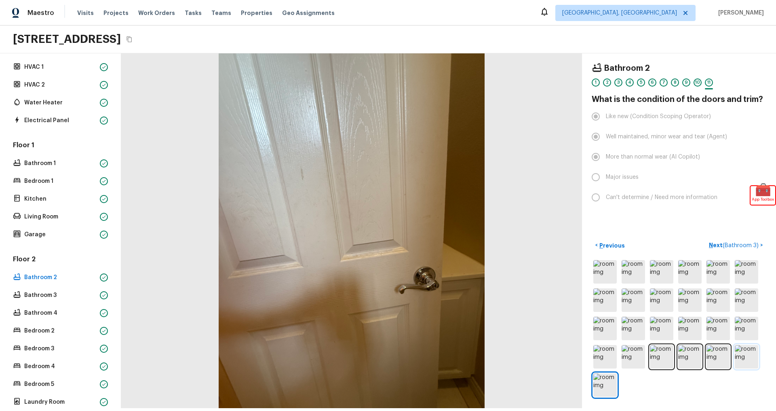
click at [754, 357] on img at bounding box center [746, 356] width 23 height 23
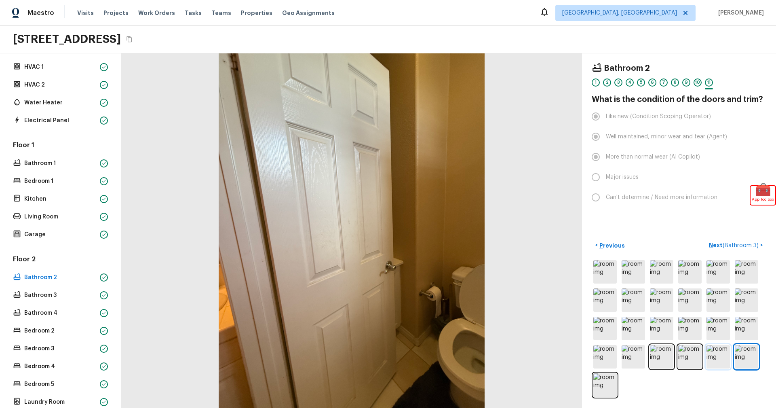
click at [723, 357] on img at bounding box center [718, 356] width 23 height 23
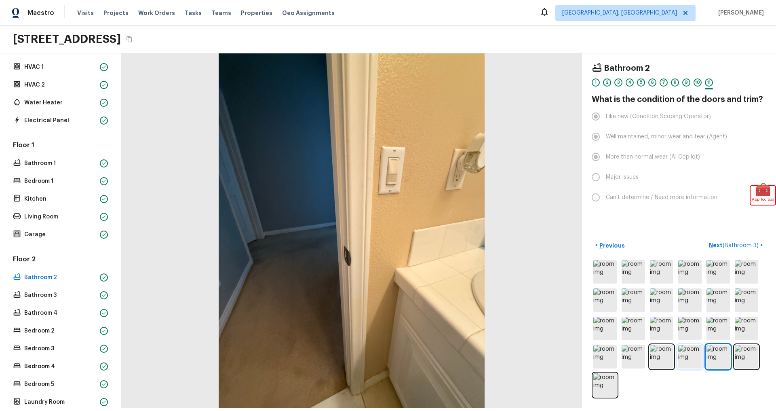
click at [694, 355] on img at bounding box center [689, 356] width 23 height 23
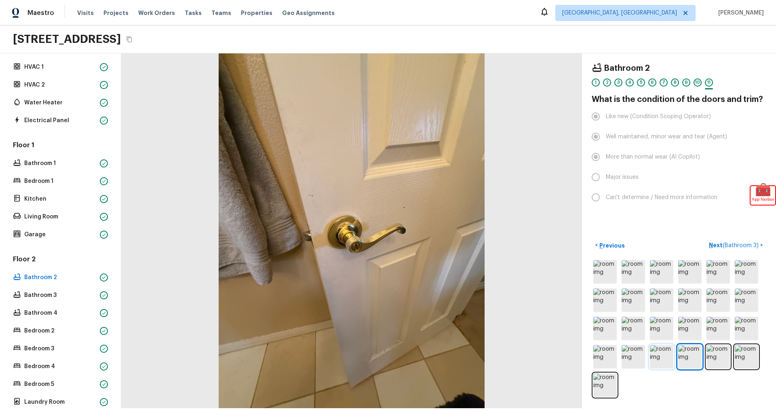
click at [673, 357] on img at bounding box center [661, 356] width 23 height 23
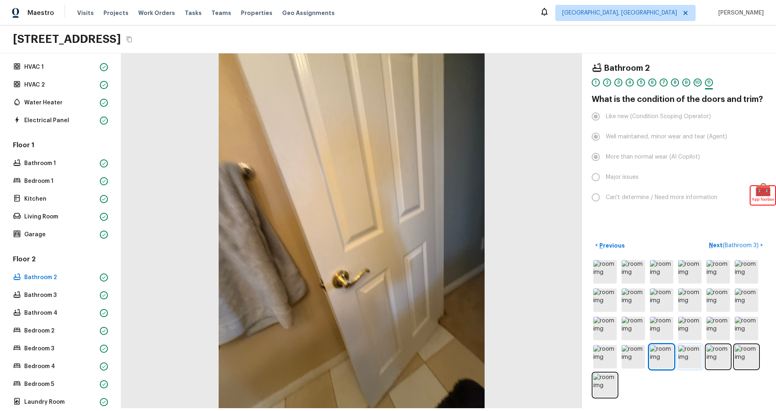
click at [690, 358] on img at bounding box center [689, 356] width 23 height 23
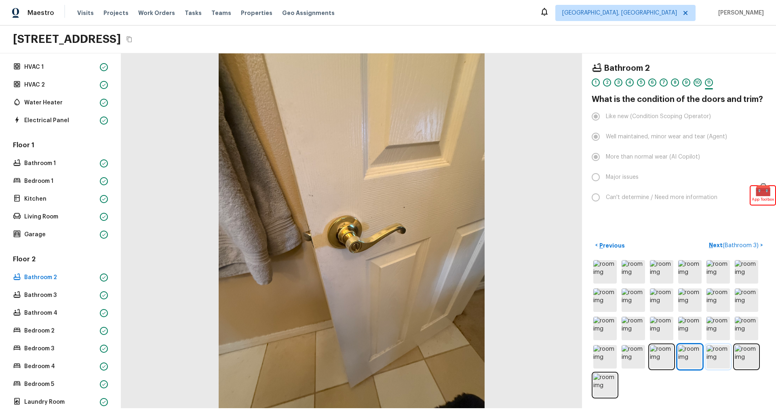
click at [720, 355] on img at bounding box center [718, 356] width 23 height 23
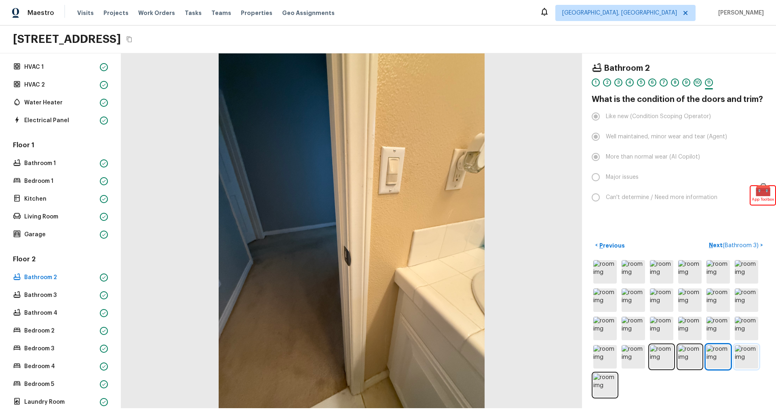
click at [742, 355] on img at bounding box center [746, 356] width 23 height 23
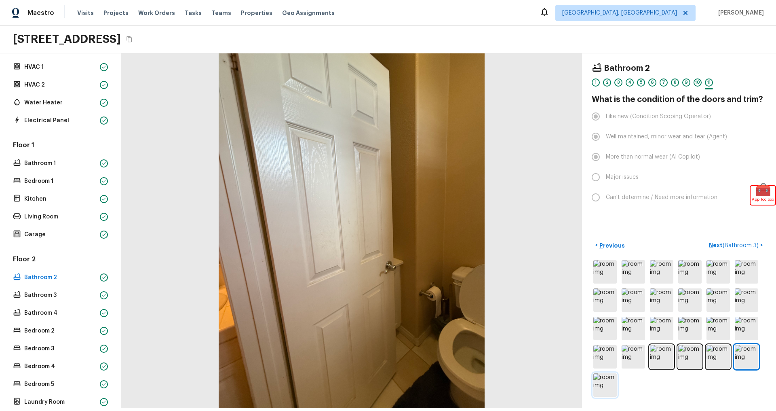
click at [610, 386] on img at bounding box center [604, 384] width 23 height 23
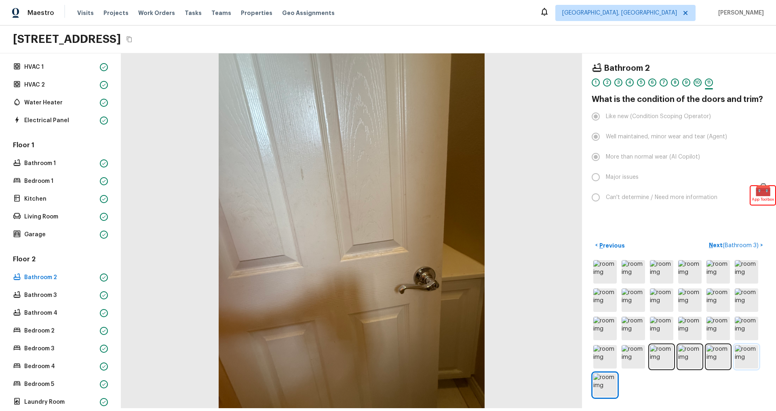
click at [746, 359] on img at bounding box center [746, 356] width 23 height 23
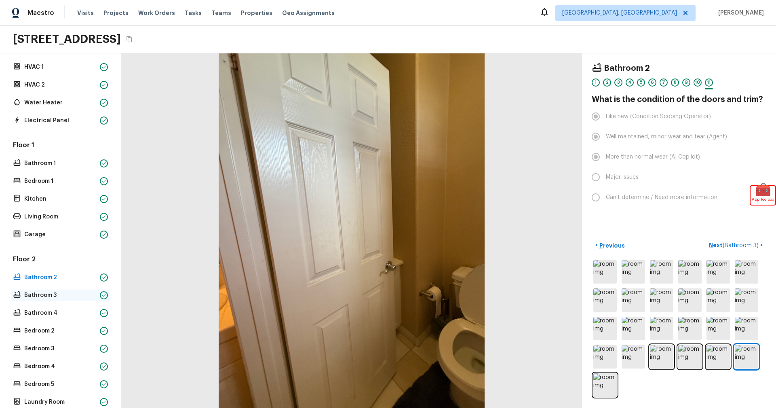
click at [38, 291] on p "Bathroom 3" at bounding box center [60, 295] width 72 height 8
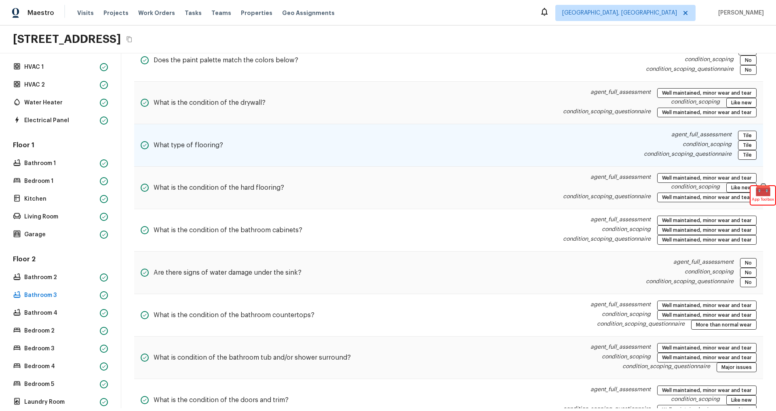
scroll to position [165, 0]
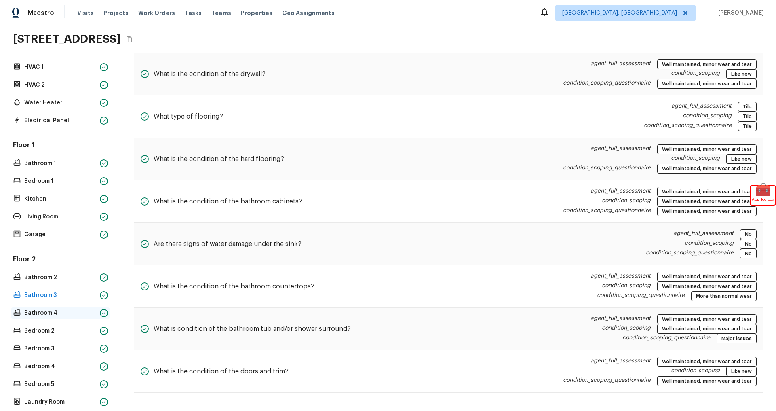
click at [46, 310] on p "Bathroom 4" at bounding box center [60, 313] width 72 height 8
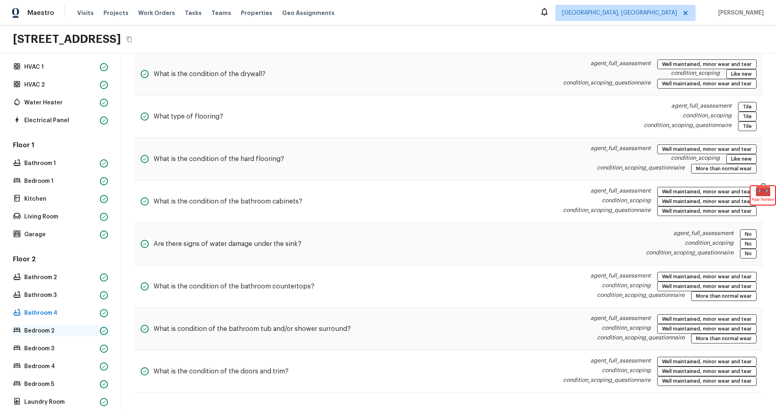
click at [40, 329] on p "Bedroom 2" at bounding box center [60, 331] width 72 height 8
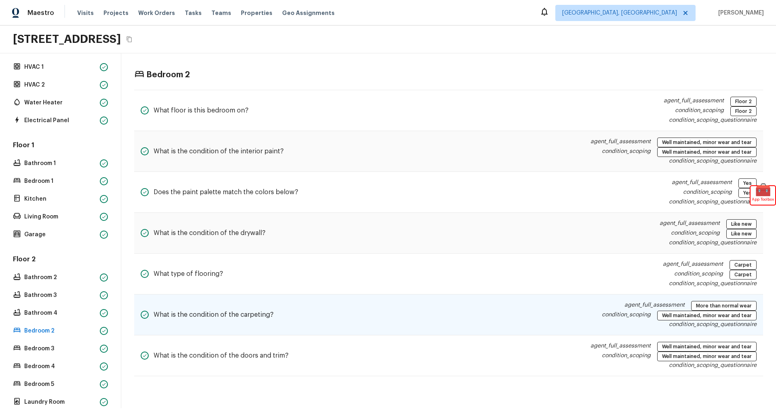
scroll to position [0, 0]
click at [53, 348] on p "Bedroom 3" at bounding box center [60, 348] width 72 height 8
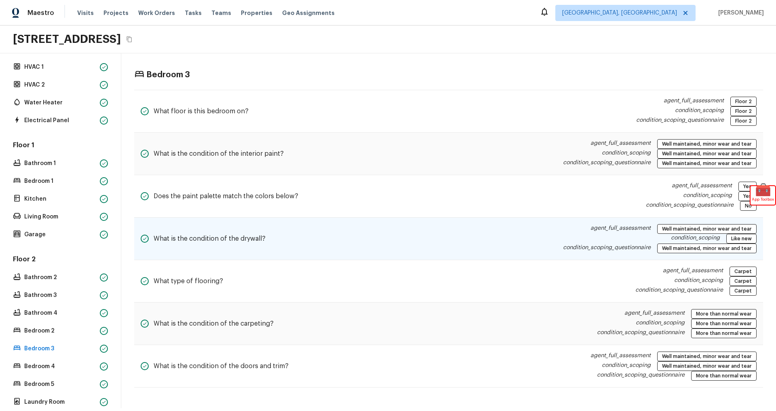
click at [616, 242] on div "condition_scoping Like new" at bounding box center [660, 239] width 194 height 10
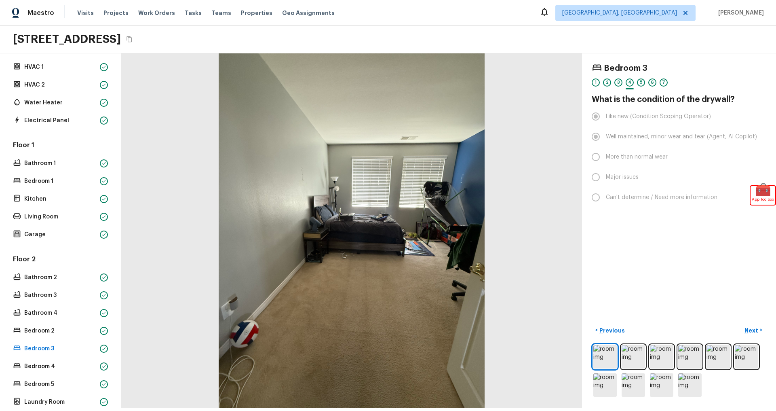
click at [66, 301] on div "Floor 2 Bathroom 2 Bathroom 3 Bathroom 4 Bedroom 2 Bedroom 3 Bedroom 4 Bedroom …" at bounding box center [60, 331] width 98 height 153
click at [46, 297] on p "Bathroom 3" at bounding box center [60, 295] width 72 height 8
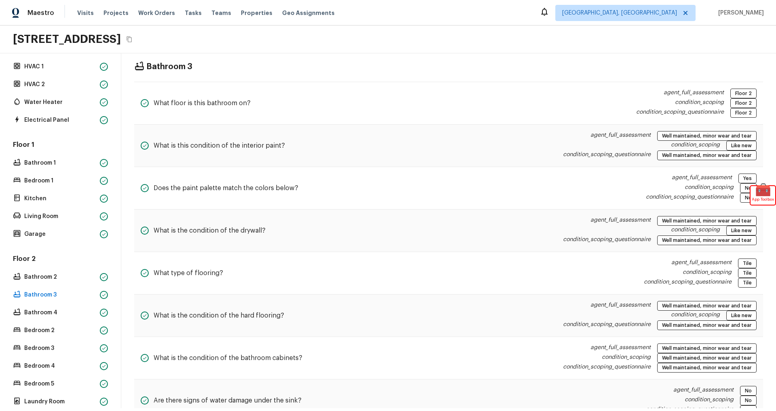
scroll to position [119, 0]
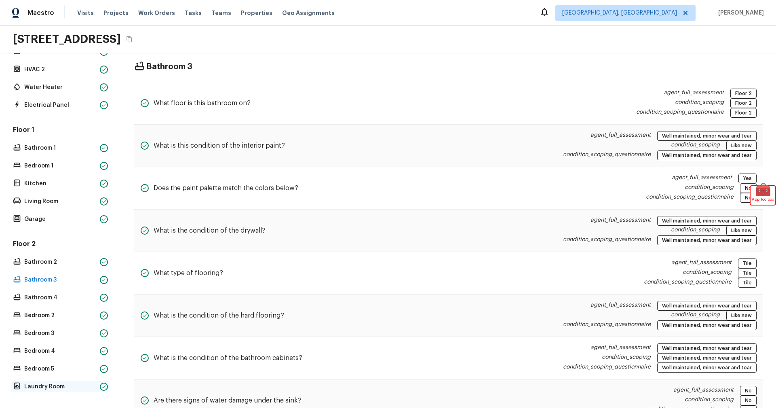
click at [52, 385] on p "Laundry Room" at bounding box center [60, 386] width 72 height 8
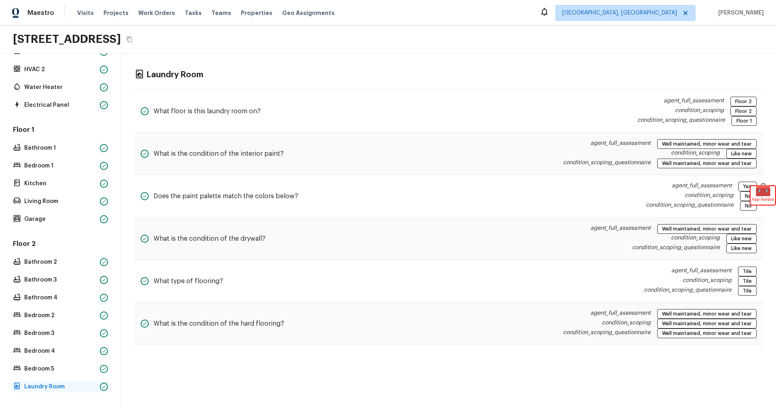
scroll to position [0, 0]
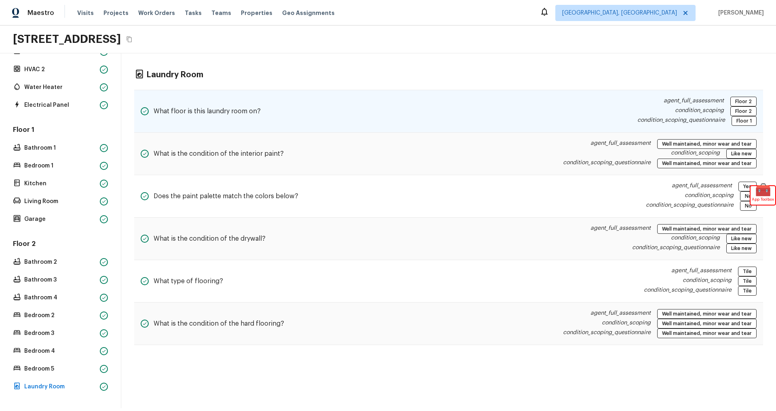
click at [345, 115] on div "What floor is this laundry room on? agent_full_assessment Floor 2 condition_sco…" at bounding box center [448, 111] width 629 height 43
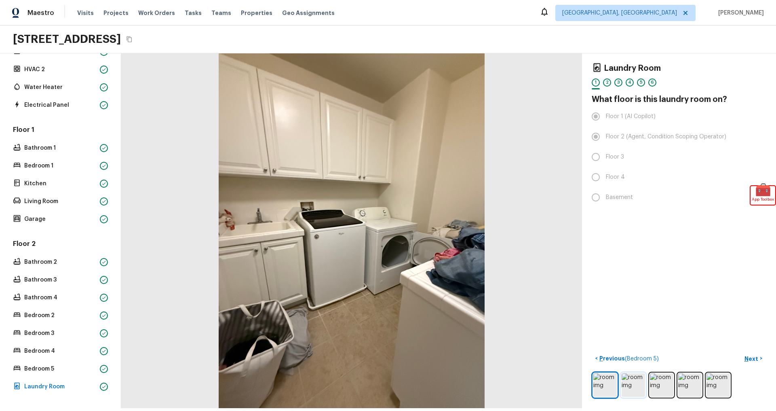
click at [635, 384] on img at bounding box center [633, 384] width 23 height 23
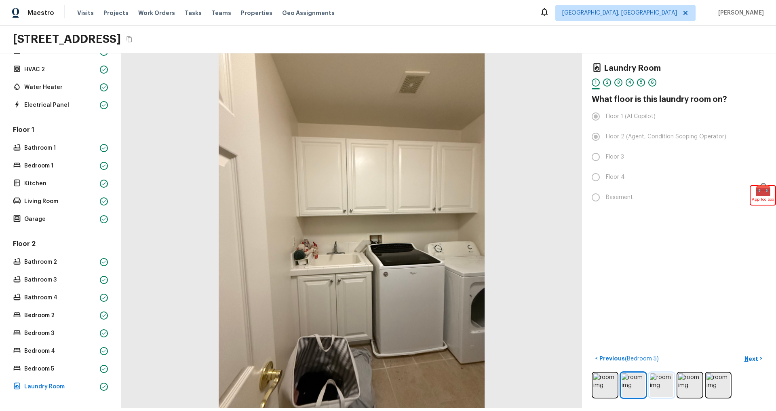
click at [661, 384] on img at bounding box center [661, 384] width 23 height 23
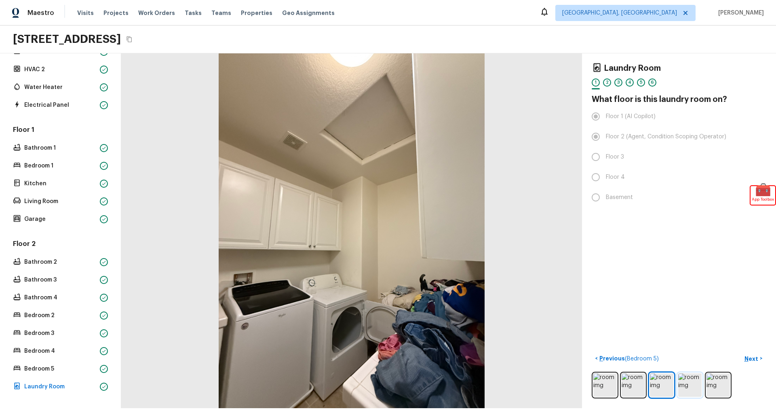
click at [693, 386] on img at bounding box center [689, 384] width 23 height 23
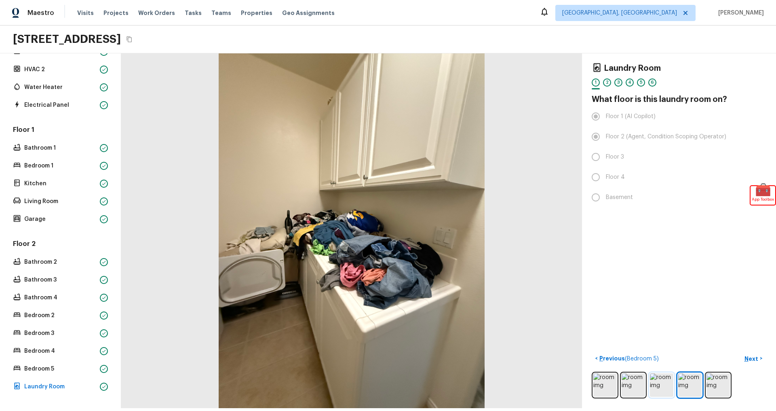
click at [670, 390] on img at bounding box center [661, 384] width 23 height 23
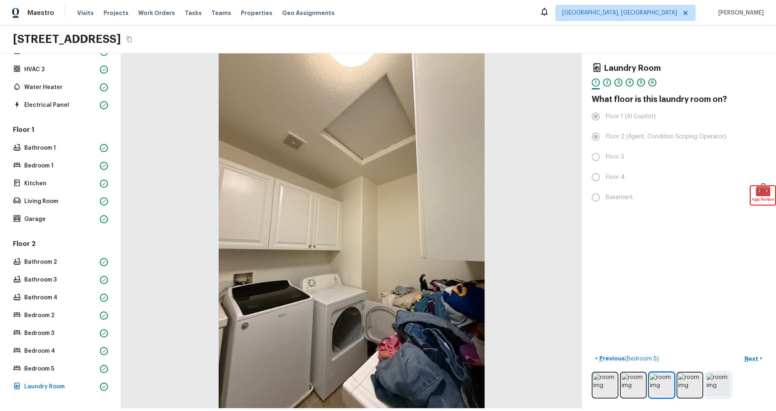
click at [721, 386] on img at bounding box center [718, 384] width 23 height 23
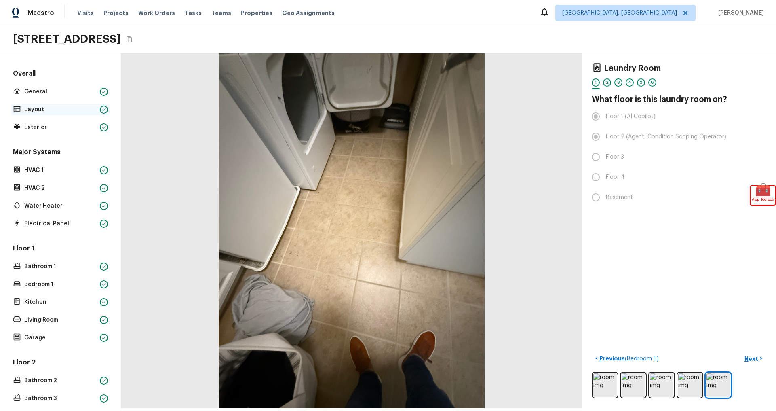
click at [38, 110] on p "Layout" at bounding box center [60, 110] width 72 height 8
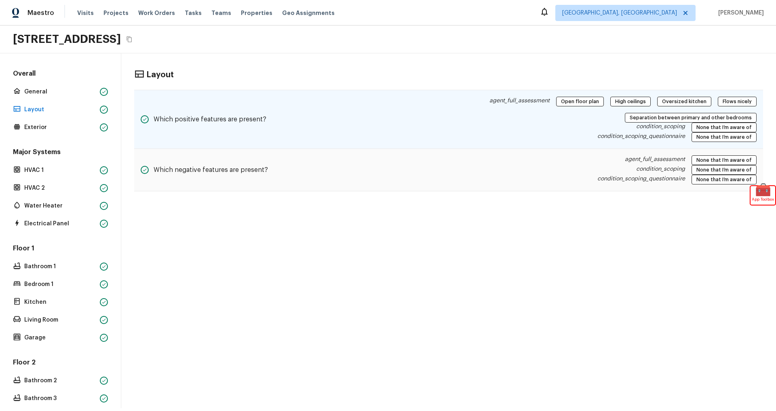
click at [305, 106] on div "Which positive features are present? agent_full_assessment Open floor plan High…" at bounding box center [448, 119] width 629 height 59
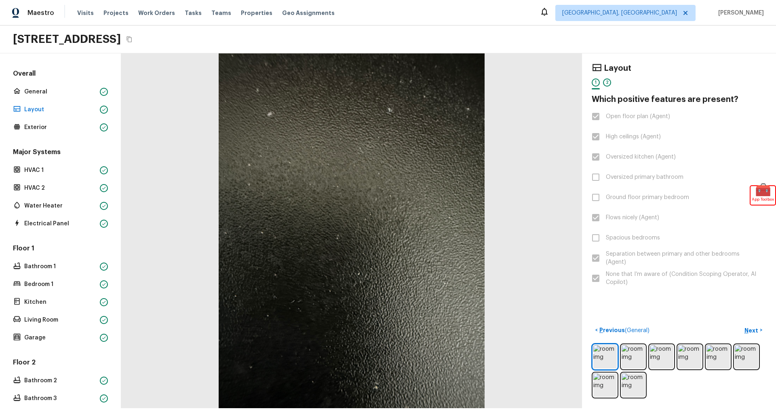
scroll to position [119, 0]
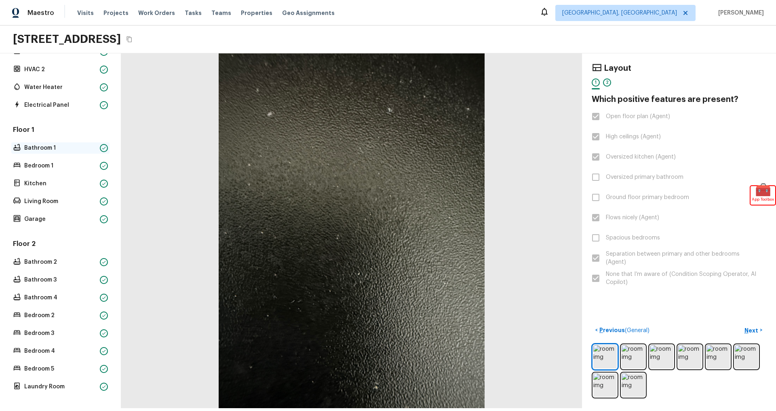
click at [40, 152] on div "Bathroom 1" at bounding box center [60, 147] width 98 height 11
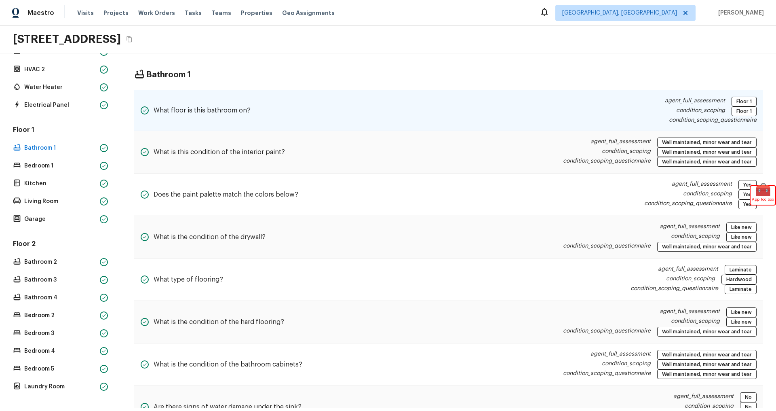
click at [213, 103] on div "What floor is this bathroom on?" at bounding box center [196, 110] width 110 height 27
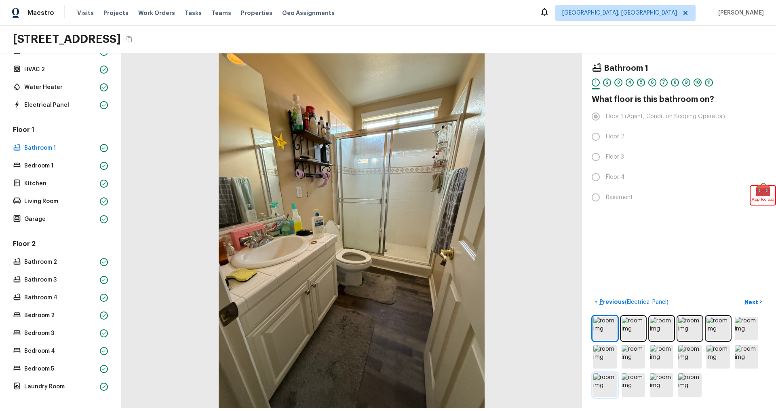
click at [600, 384] on img at bounding box center [604, 384] width 23 height 23
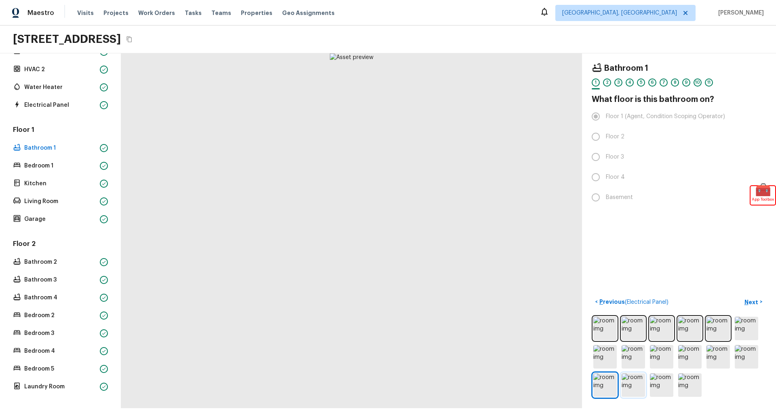
click at [635, 383] on img at bounding box center [633, 384] width 23 height 23
click at [660, 388] on img at bounding box center [661, 384] width 23 height 23
click at [701, 388] on img at bounding box center [689, 384] width 23 height 23
click at [43, 164] on p "Bedroom 1" at bounding box center [60, 166] width 72 height 8
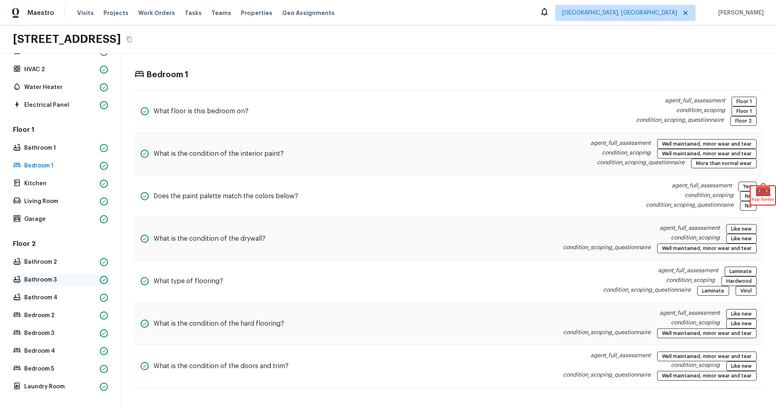
click at [65, 279] on p "Bathroom 3" at bounding box center [60, 280] width 72 height 8
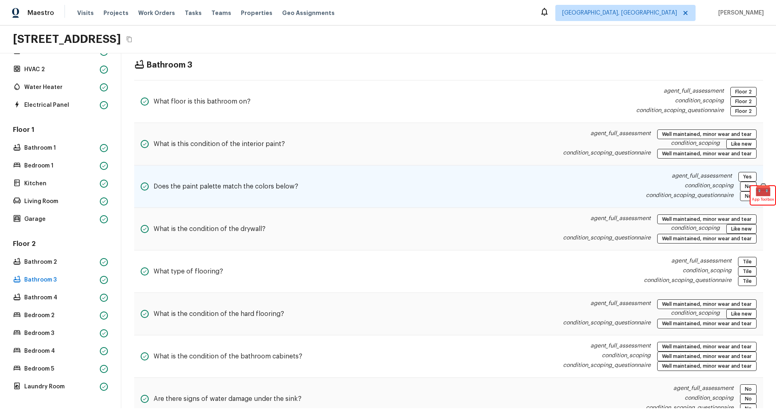
scroll to position [9, 0]
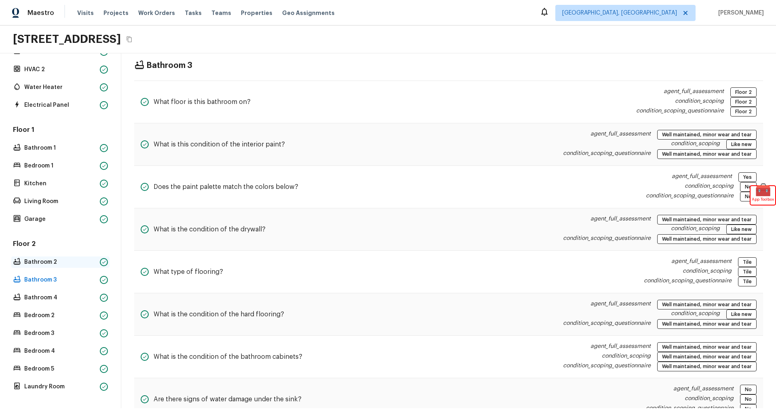
click at [55, 265] on p "Bathroom 2" at bounding box center [60, 262] width 72 height 8
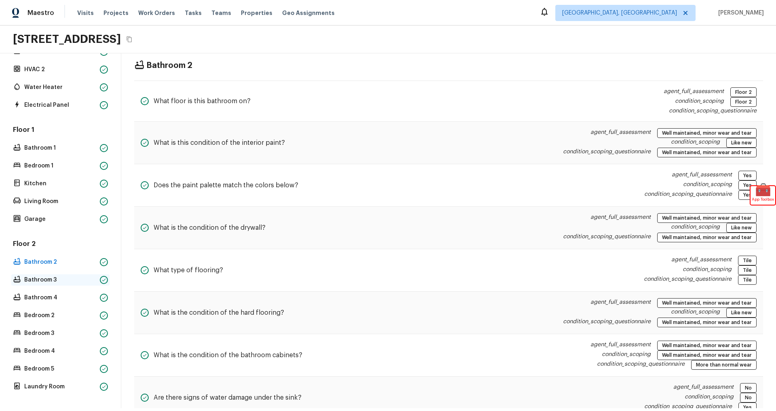
click at [42, 274] on div "Bathroom 3" at bounding box center [60, 279] width 98 height 11
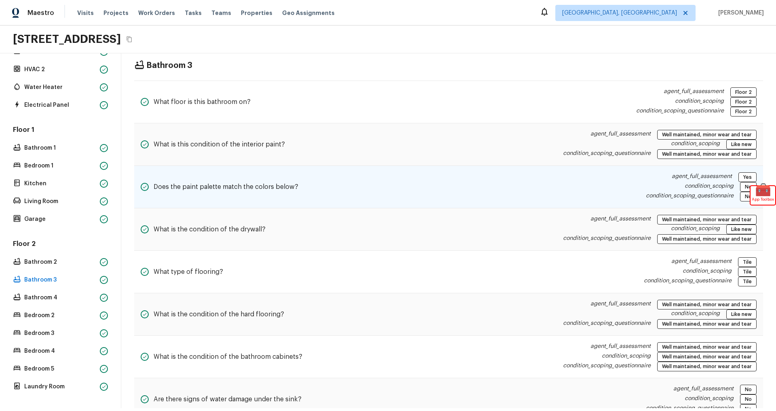
click at [649, 184] on div "condition_scoping No" at bounding box center [701, 187] width 111 height 10
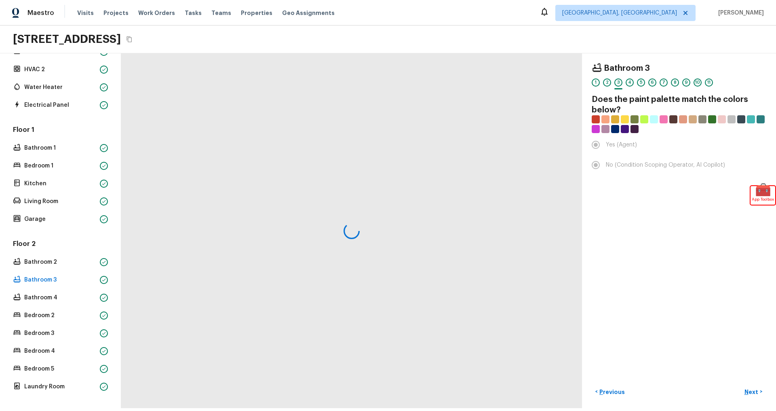
scroll to position [0, 0]
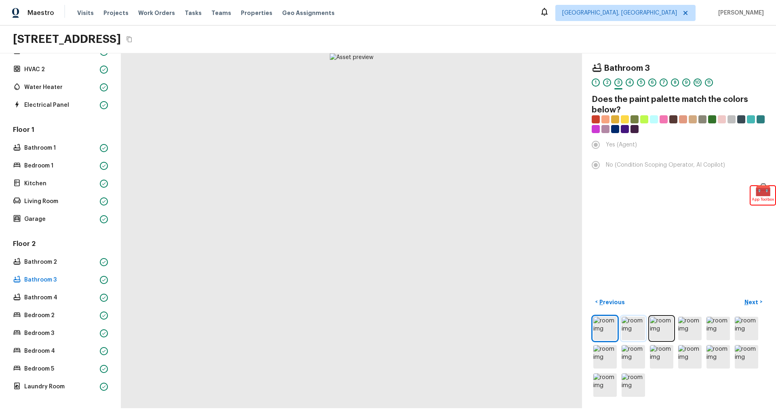
click at [637, 329] on img at bounding box center [633, 328] width 23 height 23
click at [719, 361] on img at bounding box center [718, 356] width 23 height 23
click at [628, 385] on img at bounding box center [633, 384] width 23 height 23
click at [630, 386] on img at bounding box center [633, 384] width 23 height 23
click at [628, 323] on img at bounding box center [633, 328] width 23 height 23
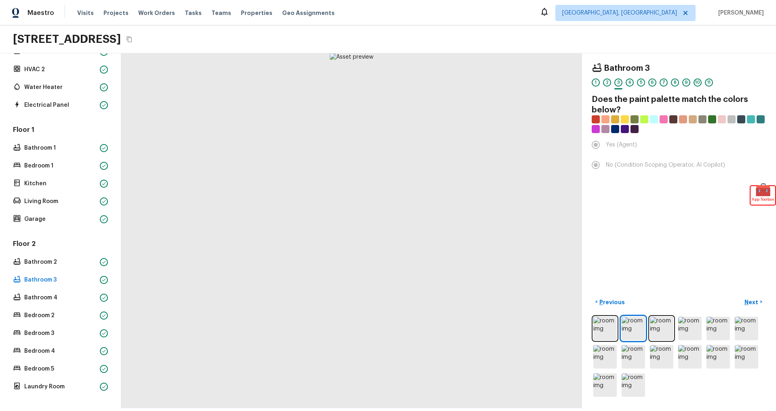
click at [659, 316] on div at bounding box center [679, 356] width 175 height 83
click at [665, 327] on img at bounding box center [661, 328] width 23 height 23
drag, startPoint x: 679, startPoint y: 234, endPoint x: 673, endPoint y: 256, distance: 22.9
click at [679, 234] on div "Bathroom 3 1 2 3 4 5 6 7 8 9 10 11 Does the paint palette match the colors belo…" at bounding box center [679, 230] width 194 height 355
drag, startPoint x: 694, startPoint y: 342, endPoint x: 692, endPoint y: 337, distance: 6.3
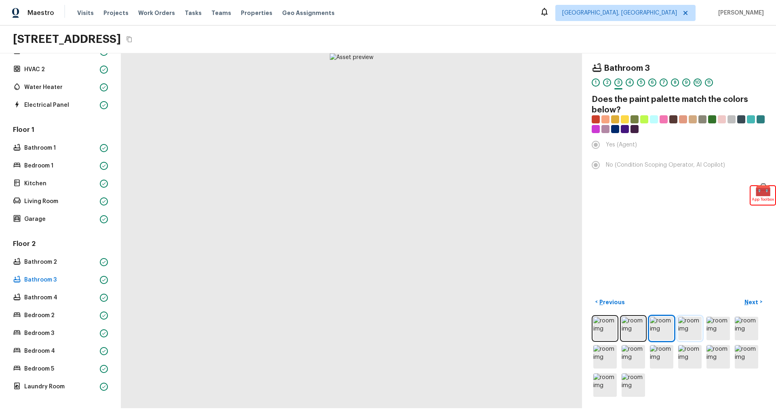
click at [693, 341] on div at bounding box center [679, 356] width 175 height 83
click at [690, 335] on img at bounding box center [689, 328] width 23 height 23
click at [690, 362] on img at bounding box center [689, 356] width 23 height 23
click at [600, 325] on img at bounding box center [604, 328] width 23 height 23
click at [639, 329] on img at bounding box center [633, 328] width 23 height 23
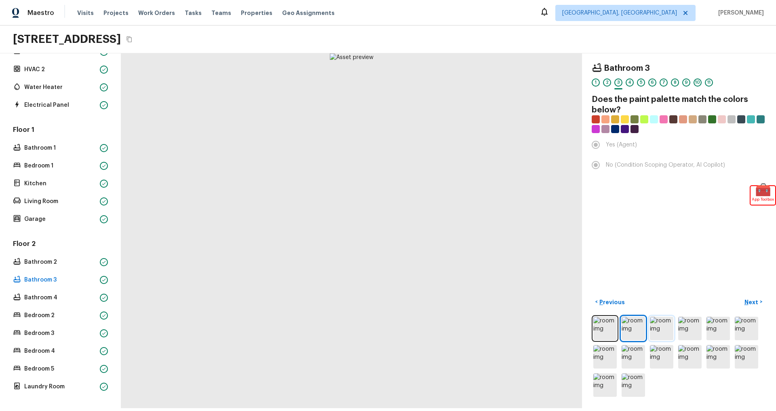
click at [653, 329] on img at bounding box center [661, 328] width 23 height 23
click at [643, 329] on img at bounding box center [633, 328] width 23 height 23
click at [606, 329] on img at bounding box center [604, 328] width 23 height 23
click at [673, 132] on div at bounding box center [679, 124] width 175 height 18
click at [36, 262] on p "Bathroom 2" at bounding box center [60, 262] width 72 height 8
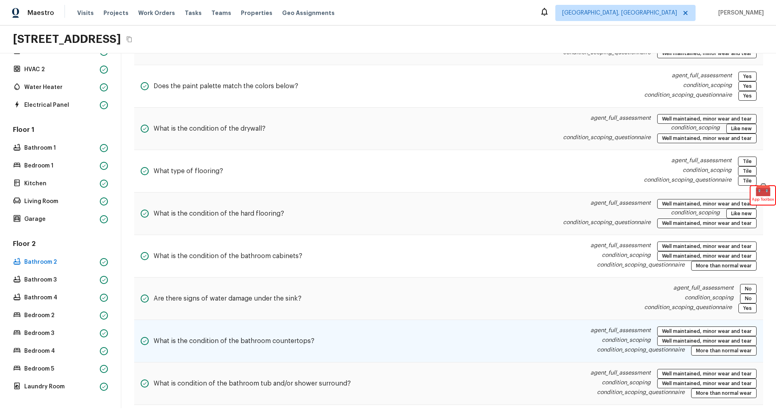
scroll to position [163, 0]
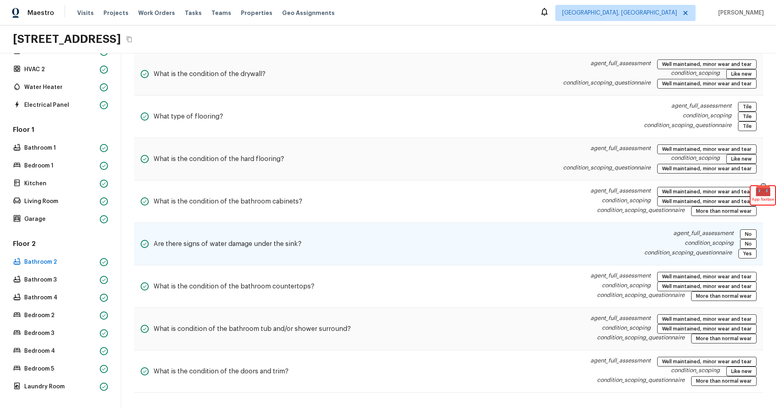
click at [264, 250] on div "Are there signs of water damage under the sink?" at bounding box center [221, 243] width 161 height 29
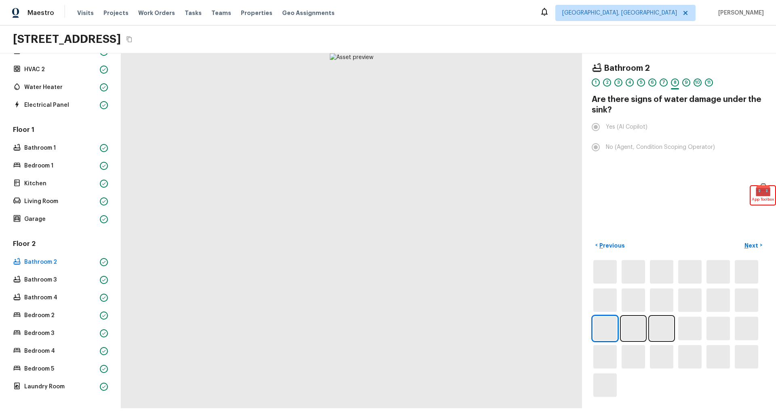
scroll to position [0, 0]
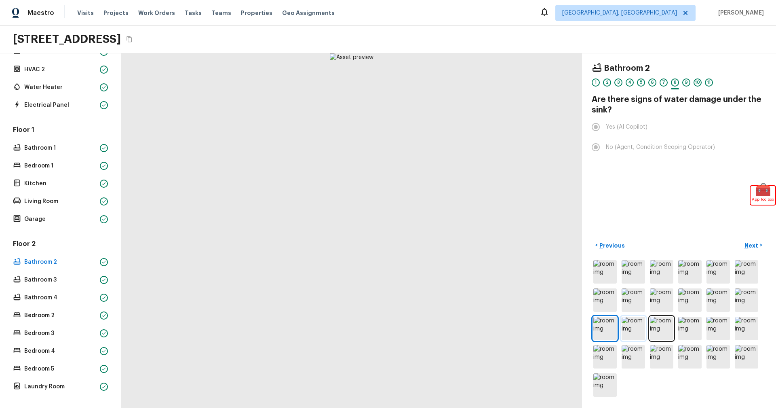
click at [627, 331] on img at bounding box center [633, 328] width 23 height 23
click at [662, 329] on img at bounding box center [661, 328] width 23 height 23
click at [598, 332] on img at bounding box center [604, 328] width 23 height 23
click at [44, 275] on div "Bathroom 3" at bounding box center [60, 279] width 98 height 11
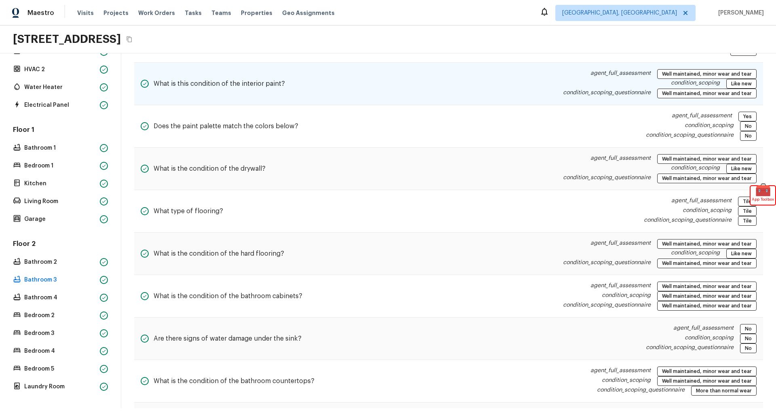
scroll to position [63, 0]
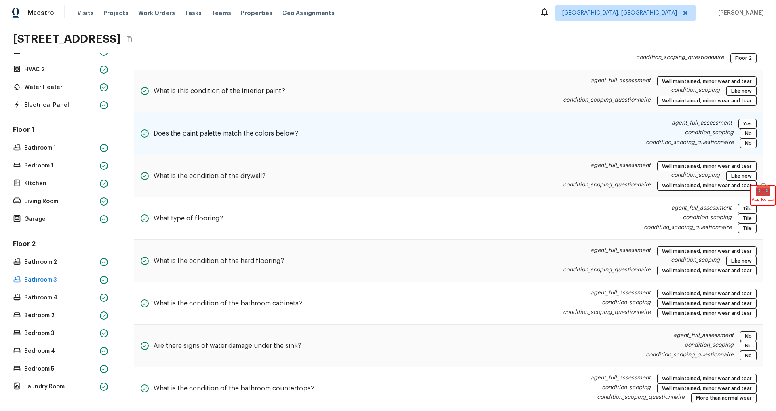
click at [382, 130] on div "Does the paint palette match the colors below? agent_full_assessment Yes condit…" at bounding box center [448, 133] width 629 height 42
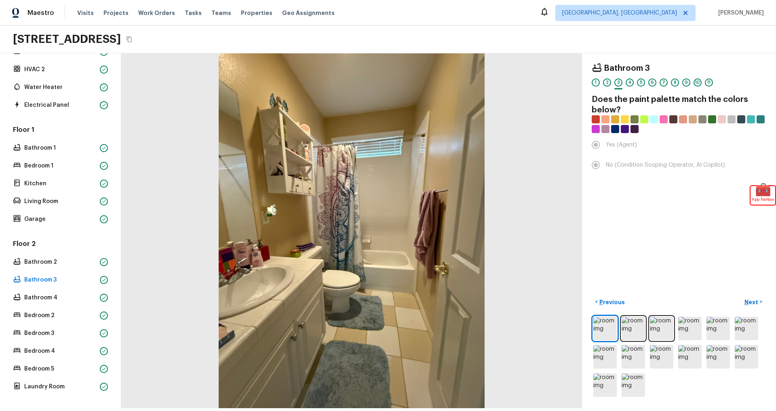
scroll to position [0, 0]
click at [49, 262] on p "Bathroom 2" at bounding box center [60, 262] width 72 height 8
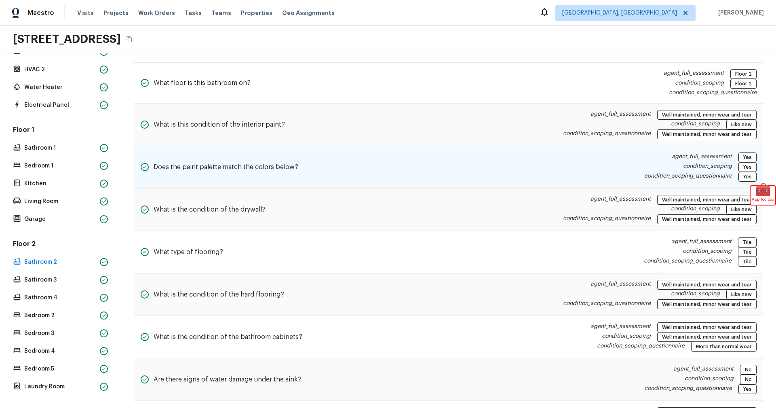
scroll to position [28, 0]
click at [476, 165] on div "Does the paint palette match the colors below? agent_full_assessment Yes condit…" at bounding box center [448, 166] width 629 height 42
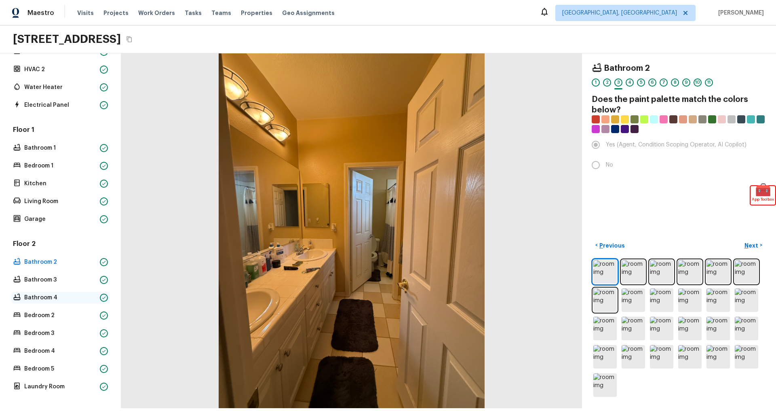
click at [36, 300] on p "Bathroom 4" at bounding box center [60, 297] width 72 height 8
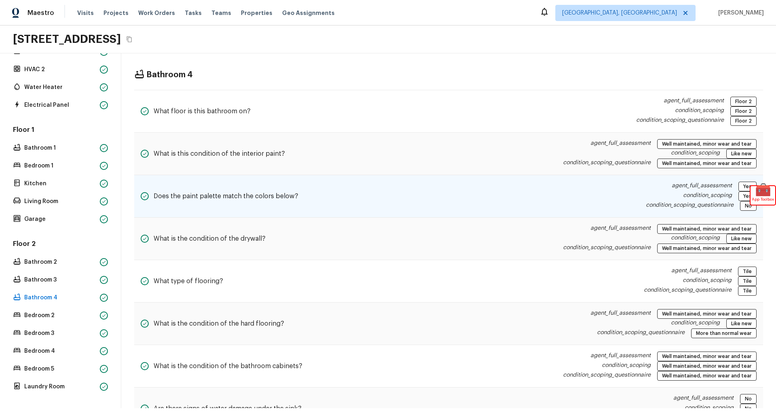
click at [401, 192] on div "Does the paint palette match the colors below? agent_full_assessment Yes condit…" at bounding box center [448, 196] width 629 height 42
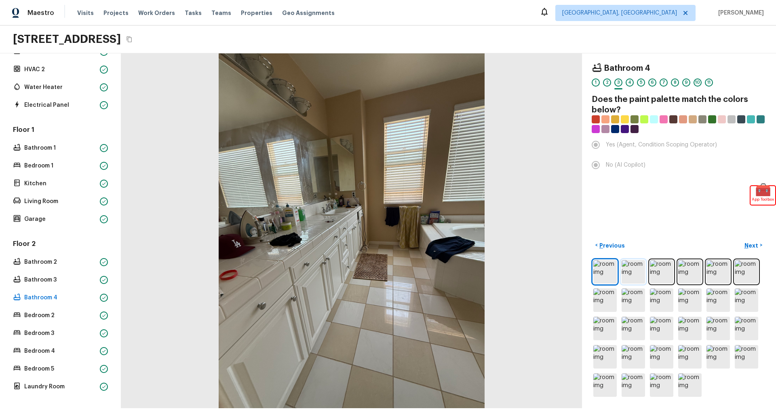
click at [634, 275] on img at bounding box center [633, 271] width 23 height 23
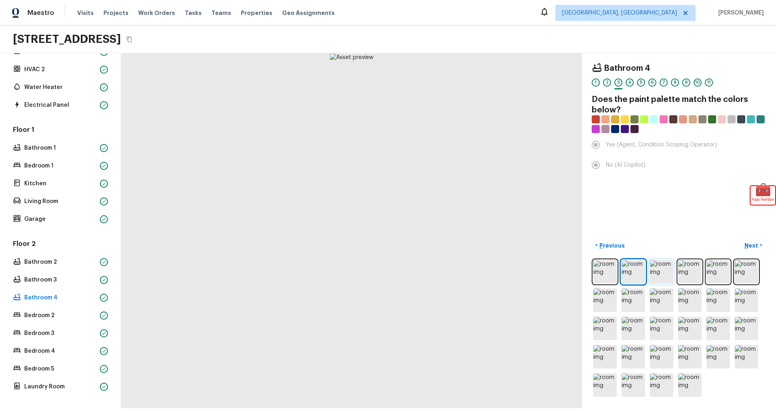
click at [668, 272] on img at bounding box center [661, 271] width 23 height 23
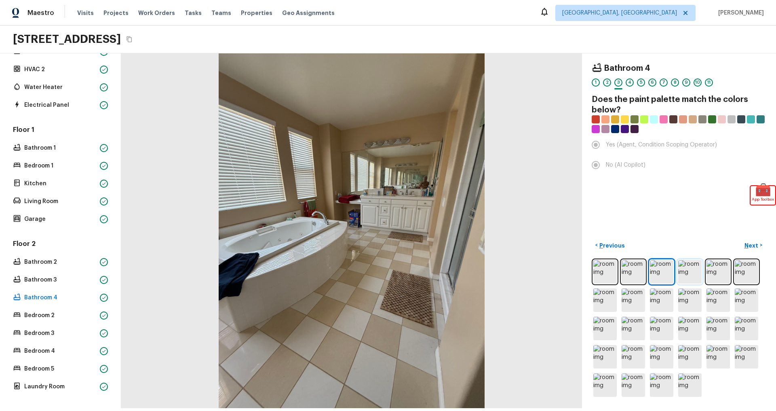
click at [690, 274] on img at bounding box center [689, 271] width 23 height 23
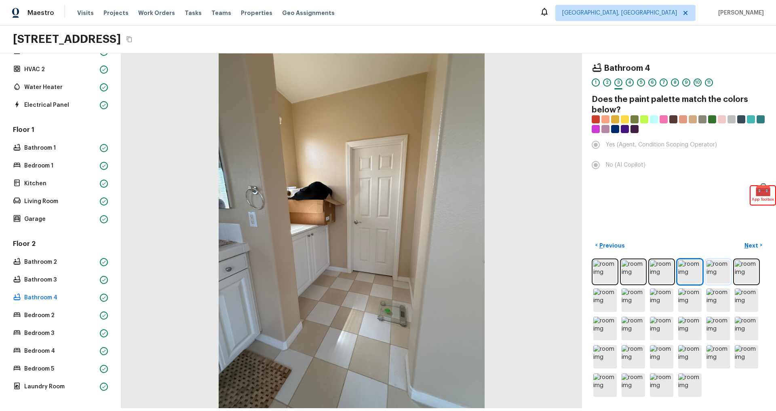
click at [717, 267] on img at bounding box center [718, 271] width 23 height 23
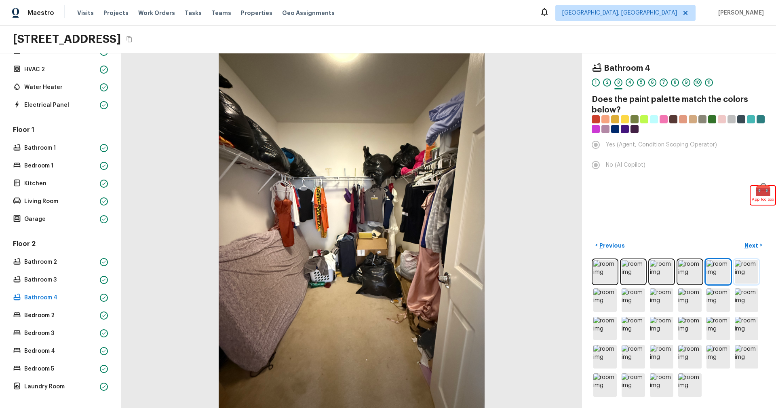
click at [738, 266] on img at bounding box center [746, 271] width 23 height 23
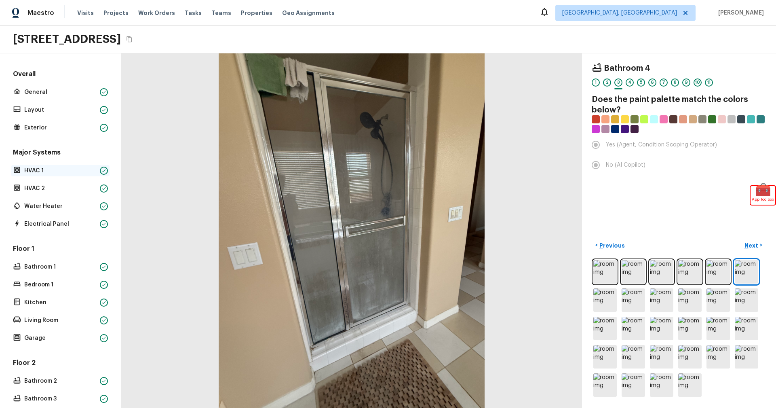
click at [45, 167] on p "HVAC 1" at bounding box center [60, 171] width 72 height 8
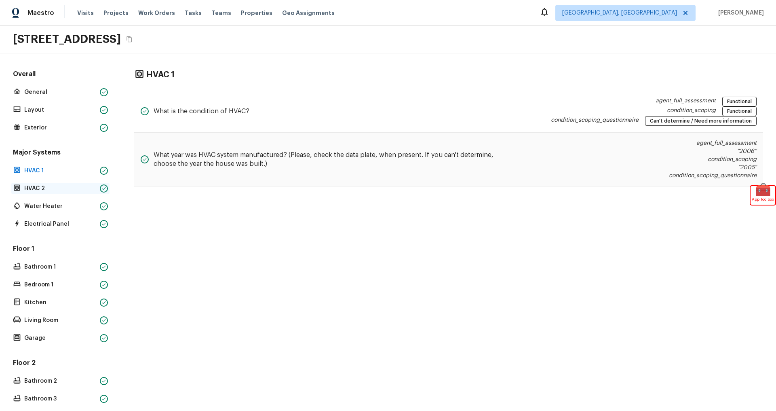
click at [42, 186] on p "HVAC 2" at bounding box center [60, 188] width 72 height 8
click at [38, 209] on p "Water Heater" at bounding box center [60, 206] width 72 height 8
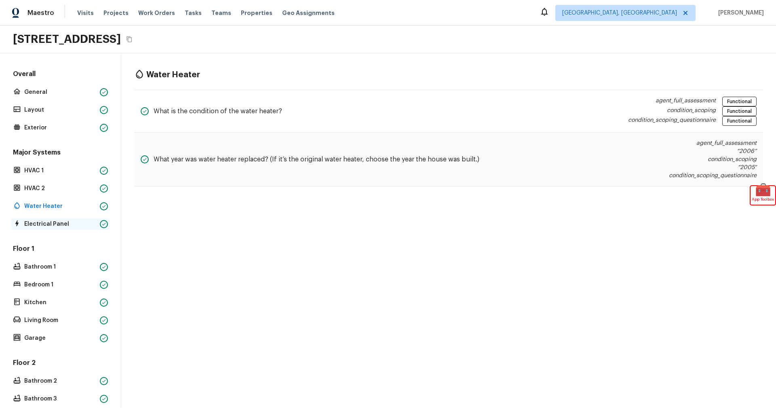
click at [37, 222] on p "Electrical Panel" at bounding box center [60, 224] width 72 height 8
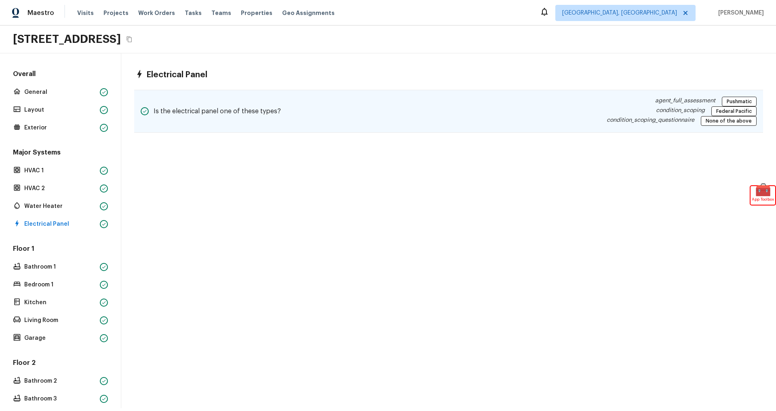
click at [212, 110] on h5 "Is the electrical panel one of these types?" at bounding box center [217, 111] width 127 height 9
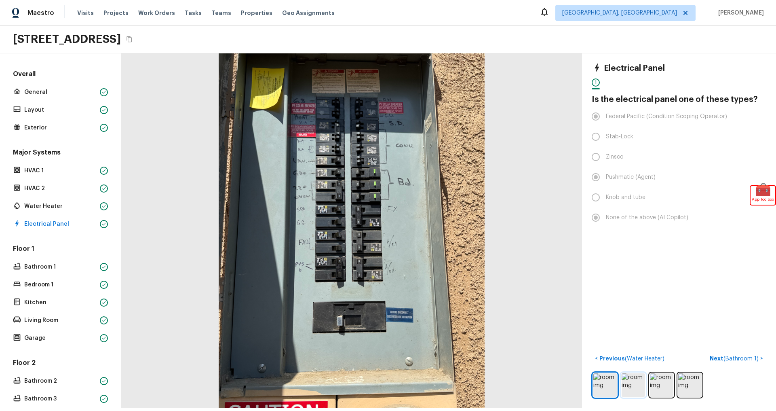
drag, startPoint x: 640, startPoint y: 389, endPoint x: 644, endPoint y: 388, distance: 4.1
click at [640, 389] on img at bounding box center [633, 384] width 23 height 23
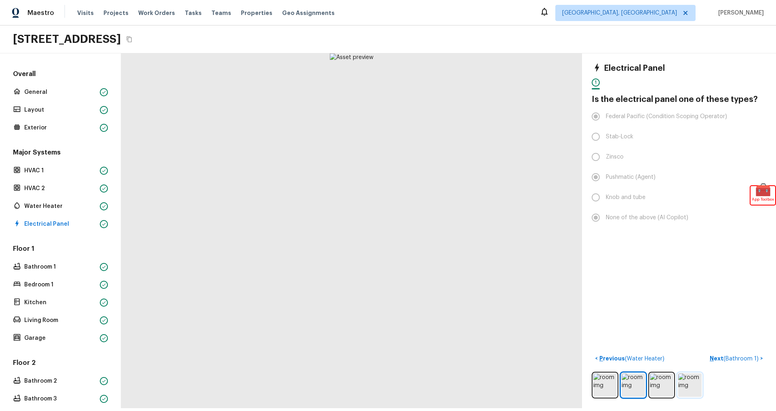
click at [686, 383] on img at bounding box center [689, 384] width 23 height 23
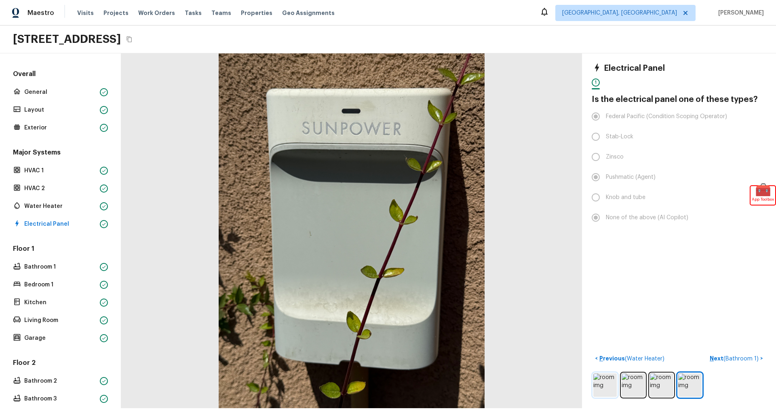
click at [602, 388] on img at bounding box center [604, 384] width 23 height 23
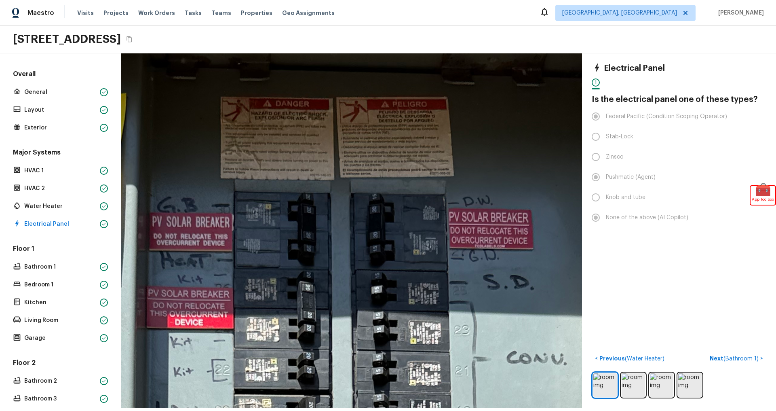
drag, startPoint x: 338, startPoint y: 122, endPoint x: 317, endPoint y: 173, distance: 54.8
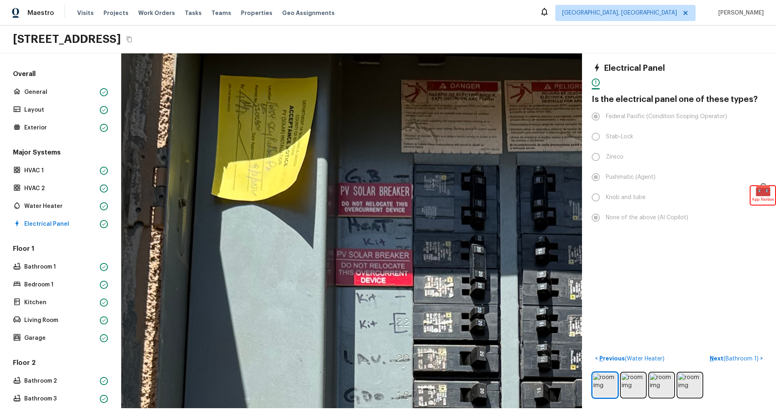
drag, startPoint x: 280, startPoint y: 112, endPoint x: 273, endPoint y: 146, distance: 34.2
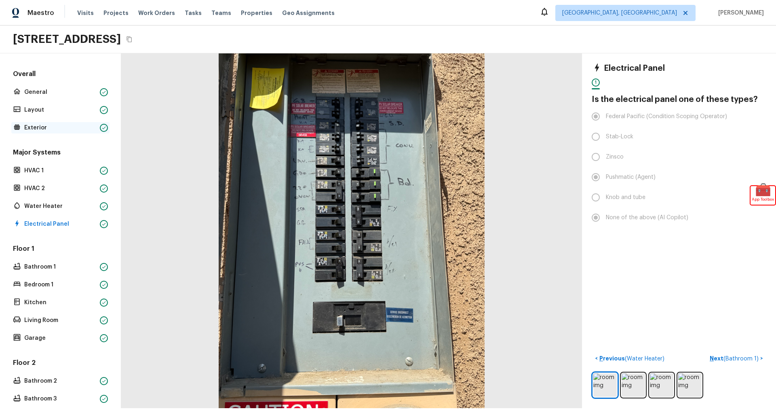
scroll to position [3, 0]
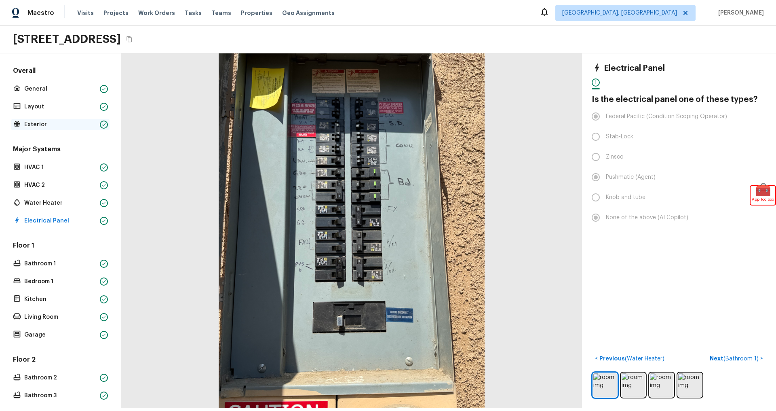
click at [29, 125] on p "Exterior" at bounding box center [60, 124] width 72 height 8
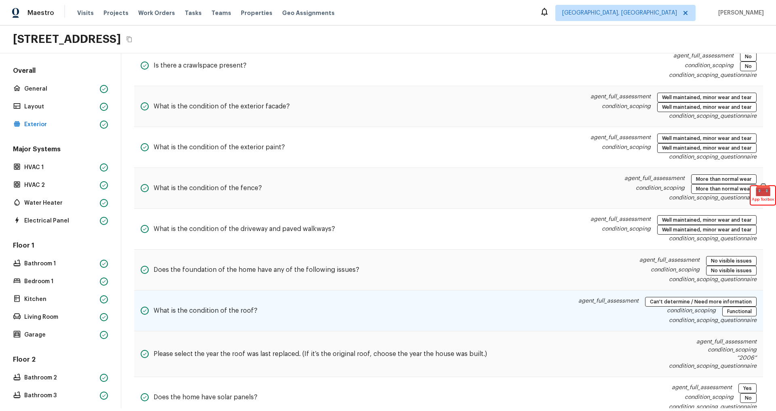
scroll to position [598, 0]
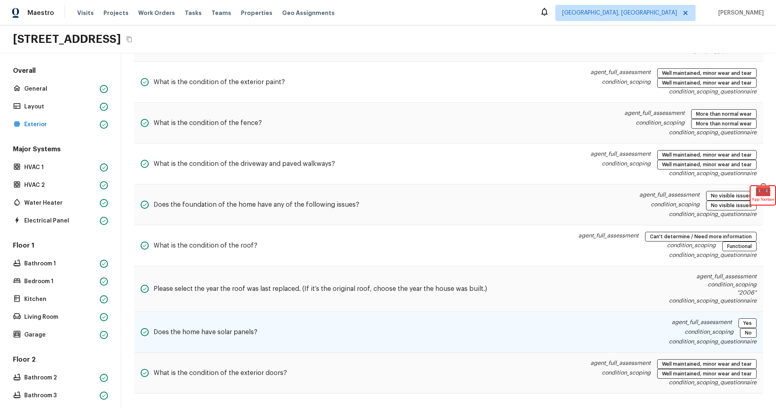
click at [689, 330] on p "condition_scoping" at bounding box center [709, 333] width 49 height 10
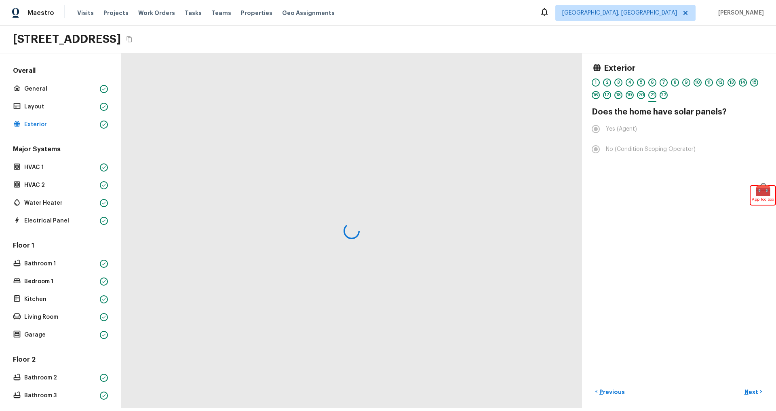
scroll to position [0, 0]
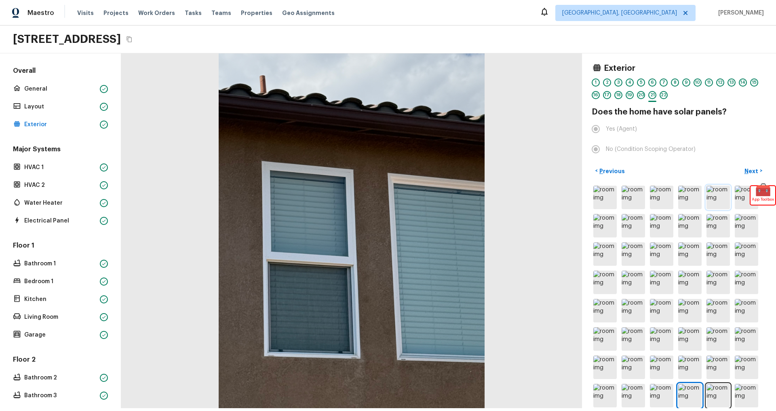
click at [722, 191] on img at bounding box center [718, 197] width 23 height 23
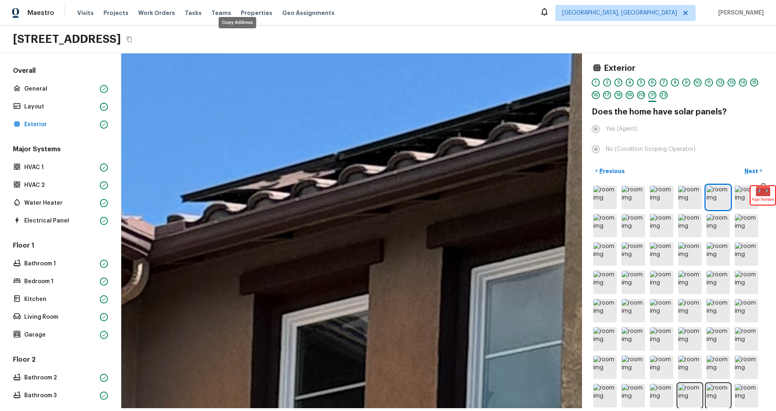
click at [133, 38] on icon "Copy Address" at bounding box center [129, 39] width 6 height 6
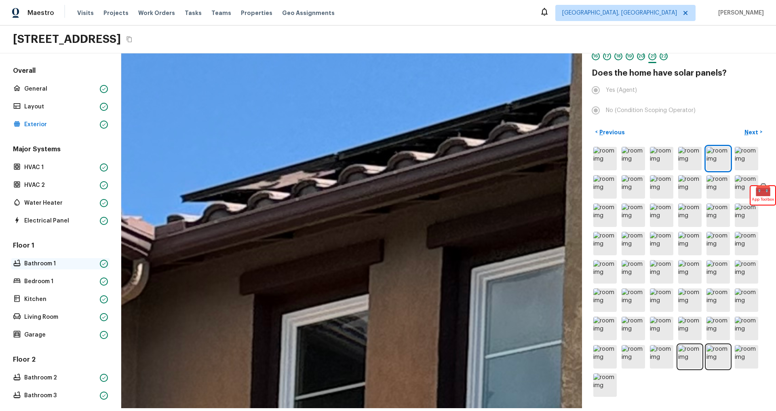
click at [34, 257] on div "Floor 1 Bathroom 1 Bedroom 1 Kitchen Living Room Garage" at bounding box center [60, 290] width 98 height 99
click at [34, 260] on p "Bathroom 1" at bounding box center [60, 264] width 72 height 8
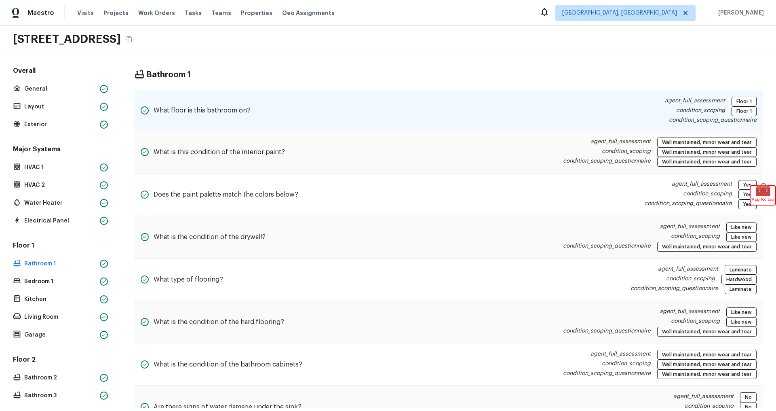
click at [235, 118] on div "What floor is this bathroom on?" at bounding box center [196, 110] width 110 height 27
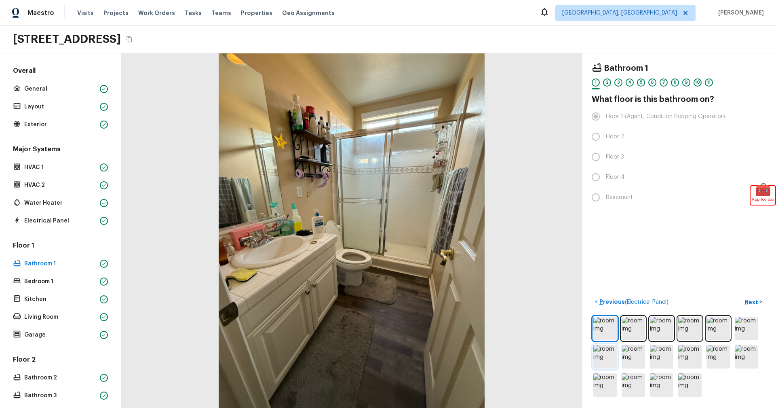
click at [607, 352] on img at bounding box center [604, 356] width 23 height 23
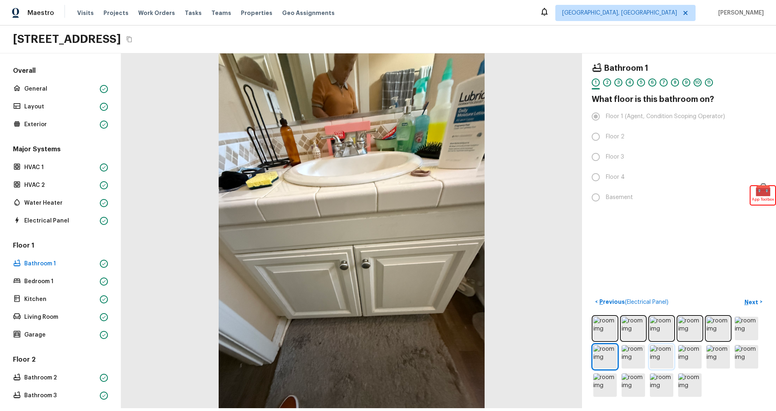
click at [665, 359] on img at bounding box center [661, 356] width 23 height 23
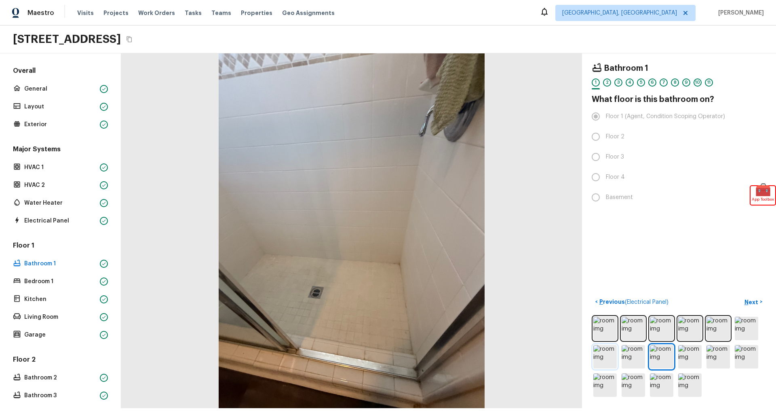
click at [609, 358] on img at bounding box center [604, 356] width 23 height 23
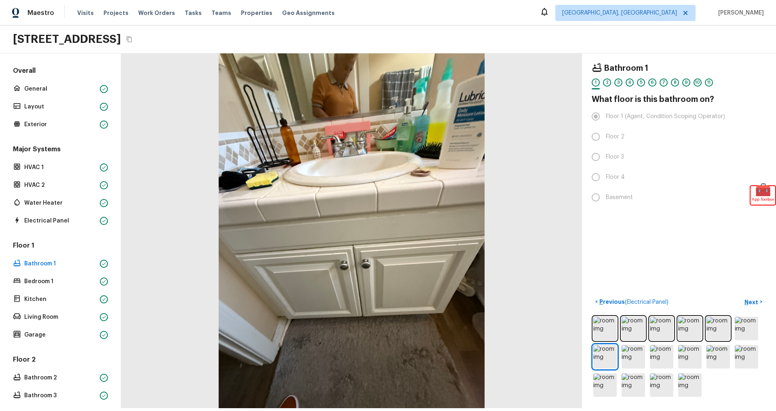
click at [135, 37] on div "[STREET_ADDRESS]" at bounding box center [74, 39] width 122 height 15
click at [133, 39] on icon "Copy Address" at bounding box center [129, 39] width 6 height 6
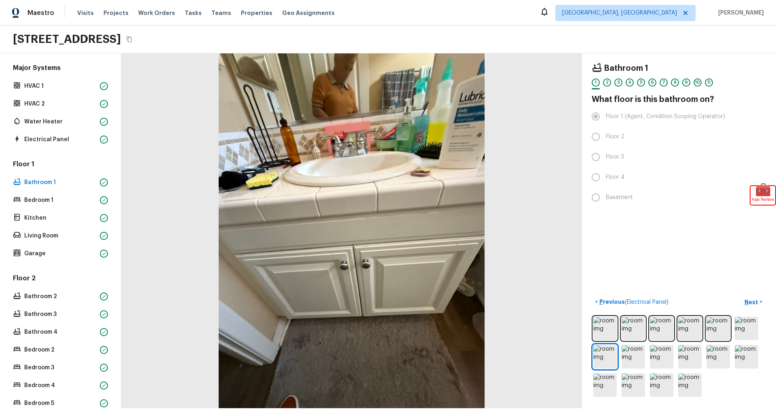
scroll to position [98, 0]
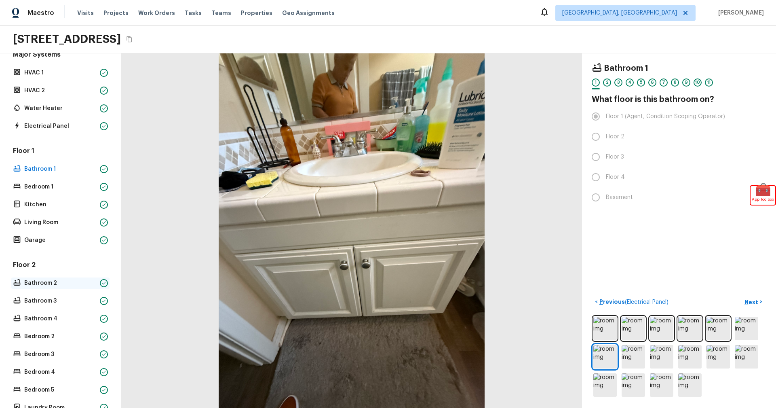
click at [45, 280] on p "Bathroom 2" at bounding box center [60, 283] width 72 height 8
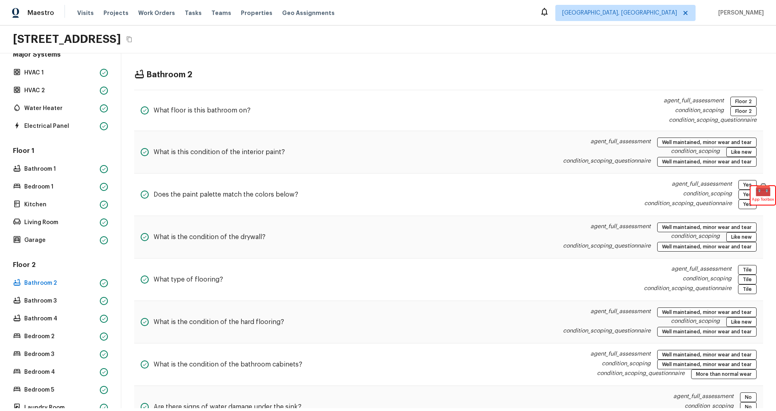
scroll to position [119, 0]
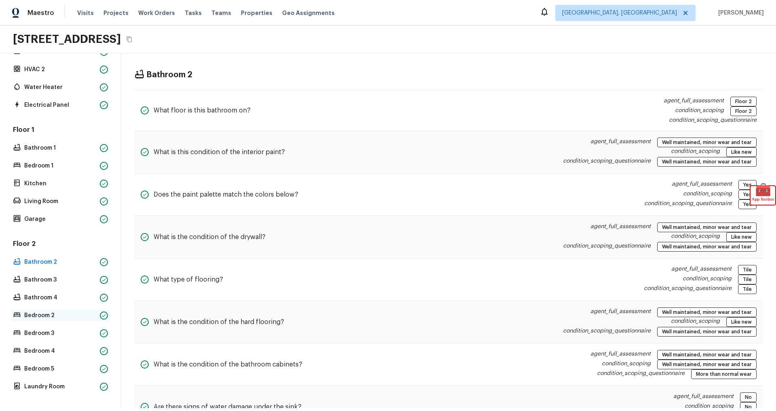
click at [42, 312] on p "Bedroom 2" at bounding box center [60, 315] width 72 height 8
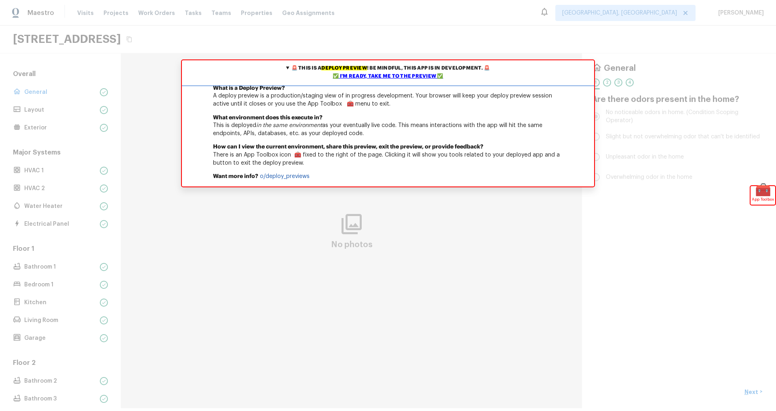
click at [353, 75] on div "✅ I'm ready, take me to the preview ✅" at bounding box center [388, 76] width 408 height 8
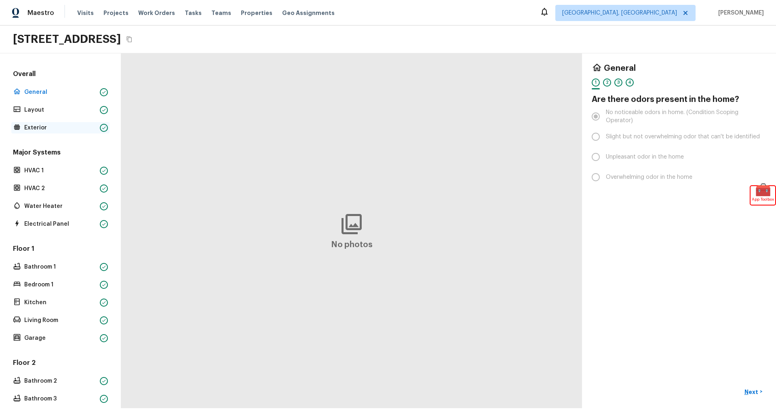
click at [38, 129] on p "Exterior" at bounding box center [60, 128] width 72 height 8
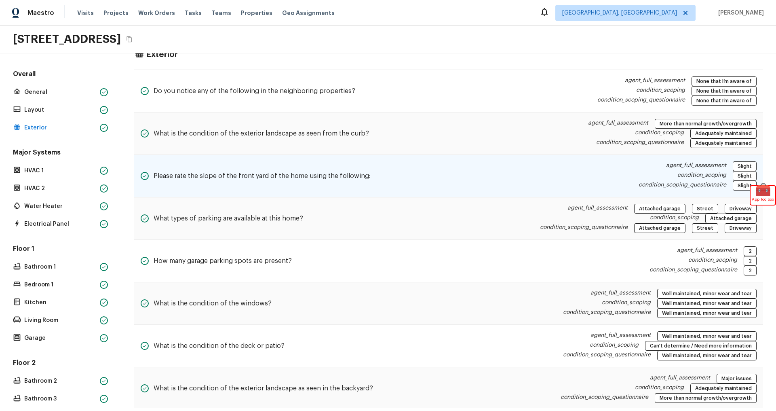
scroll to position [22, 0]
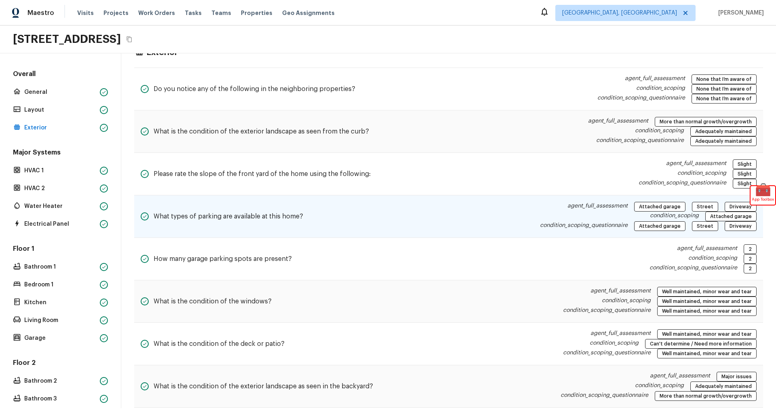
click at [591, 216] on div "condition_scoping Attached garage" at bounding box center [648, 216] width 217 height 10
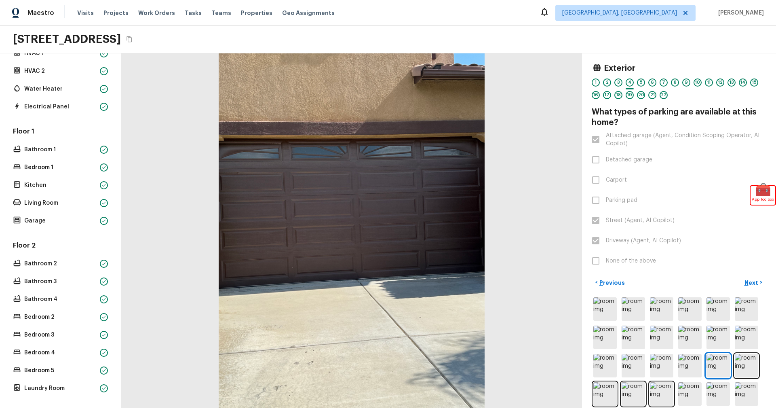
scroll to position [119, 0]
click at [46, 314] on p "Bedroom 2" at bounding box center [60, 315] width 72 height 8
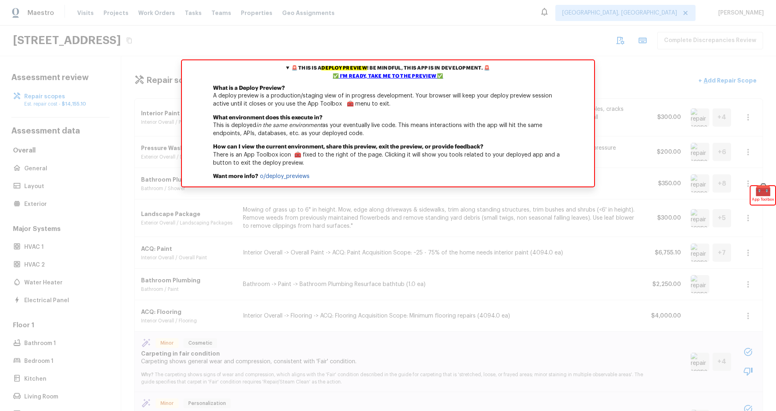
scroll to position [0, 0]
click at [403, 78] on div "✅ I'm ready, take me to the preview ✅" at bounding box center [388, 76] width 408 height 8
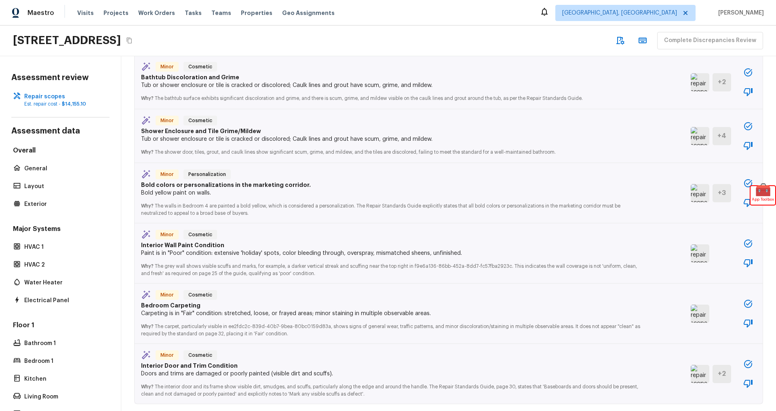
scroll to position [1489, 0]
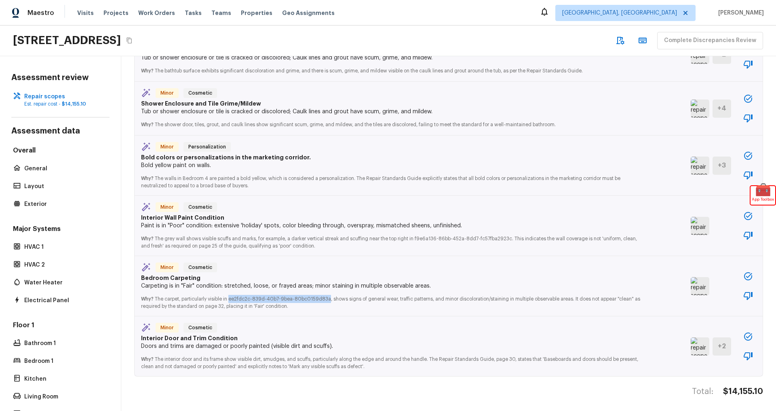
drag, startPoint x: 238, startPoint y: 295, endPoint x: 325, endPoint y: 295, distance: 87.7
click at [327, 295] on p "Why? The carpet, particularly visible in ee2fdc2c-839d-40b7-9bea-80bc0159d83a, …" at bounding box center [393, 299] width 504 height 19
drag, startPoint x: 158, startPoint y: 296, endPoint x: 232, endPoint y: 297, distance: 73.6
click at [226, 297] on p "Why? The carpet, particularly visible in ee2fdc2c-839d-40b7-9bea-80bc0159d83a, …" at bounding box center [393, 299] width 504 height 19
click at [234, 296] on p "Why? The carpet, particularly visible in ee2fdc2c-839d-40b7-9bea-80bc0159d83a, …" at bounding box center [393, 299] width 504 height 19
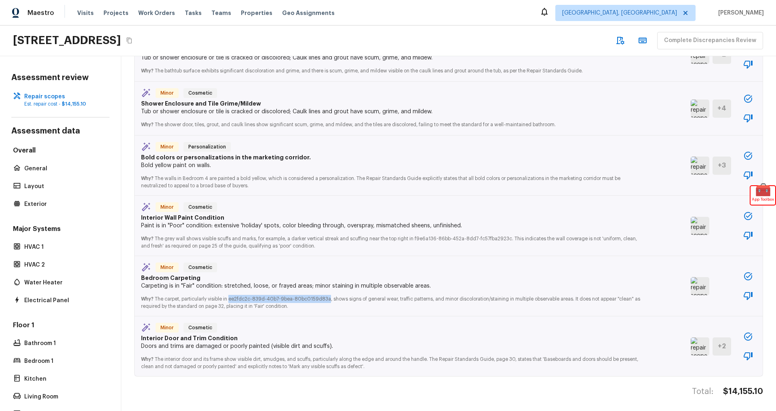
drag, startPoint x: 230, startPoint y: 296, endPoint x: 327, endPoint y: 298, distance: 97.8
click at [327, 298] on p "Why? The carpet, particularly visible in ee2fdc2c-839d-40b7-9bea-80bc0159d83a, …" at bounding box center [393, 299] width 504 height 19
click at [696, 284] on img at bounding box center [700, 286] width 19 height 18
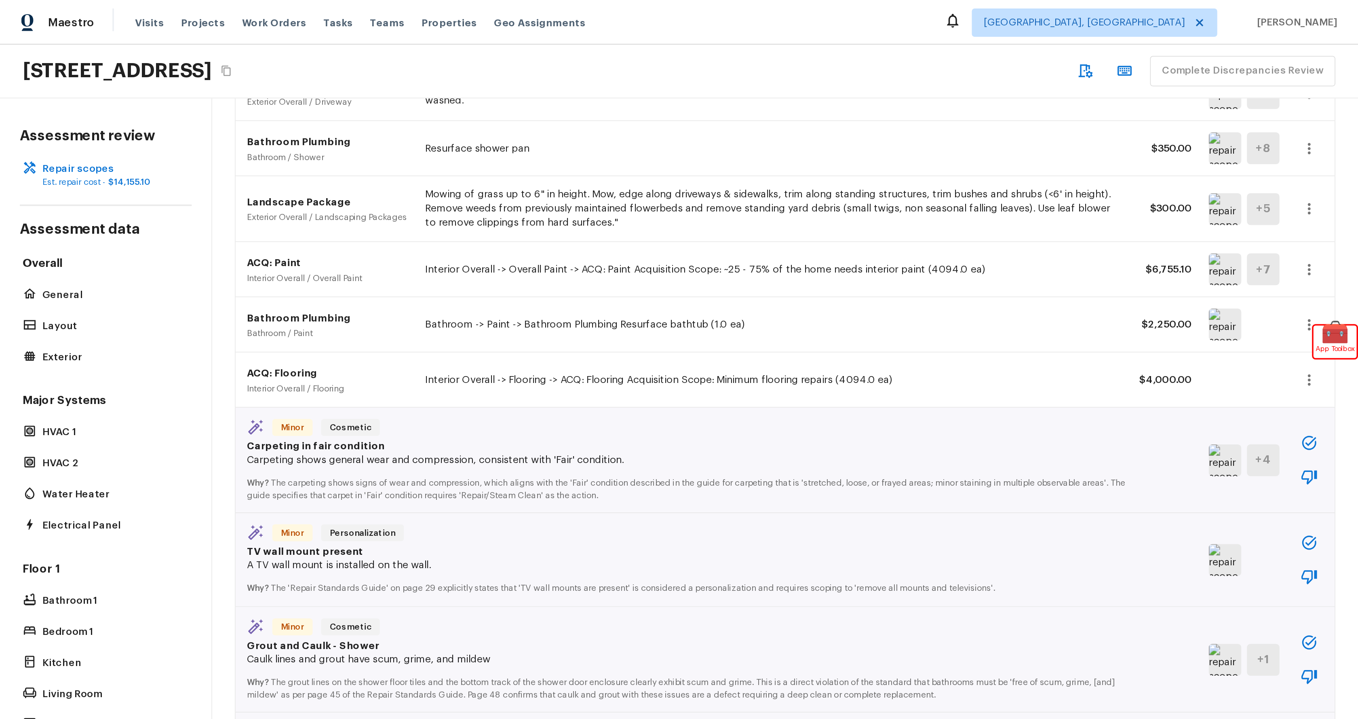
scroll to position [0, 0]
